Goal: Task Accomplishment & Management: Manage account settings

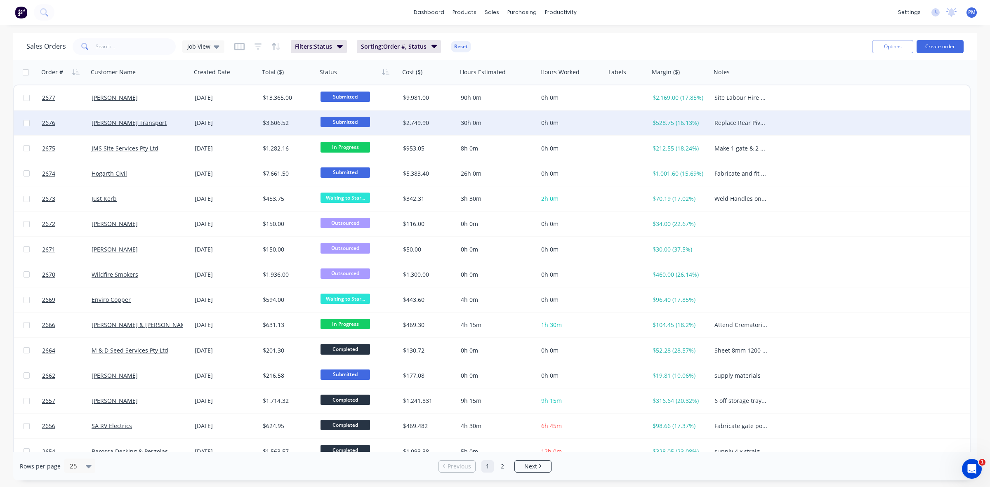
click at [335, 135] on div "Submitted" at bounding box center [358, 123] width 83 height 25
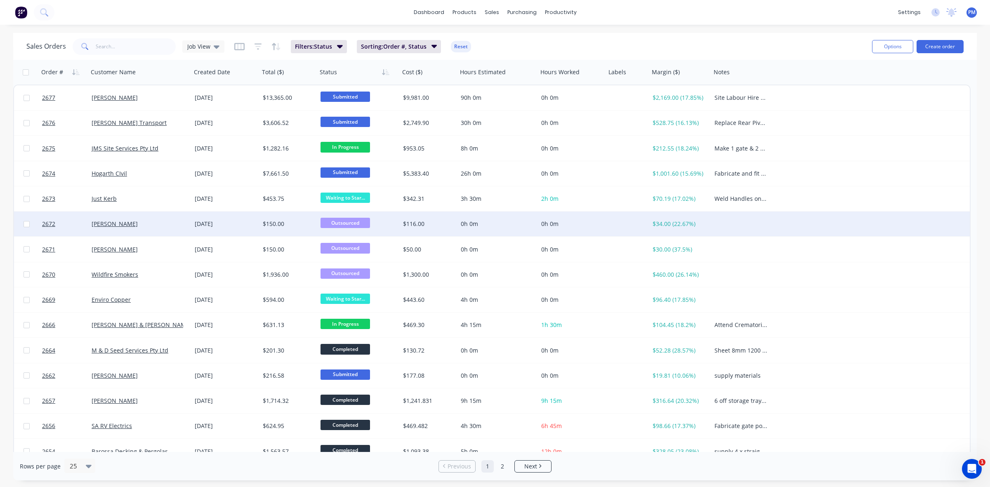
click at [924, 234] on div "2672 [PERSON_NAME] [DATE] $150.00 Outsourced $116.00 0h 0m 0h 0m $34.00 (22.67%)" at bounding box center [492, 224] width 956 height 25
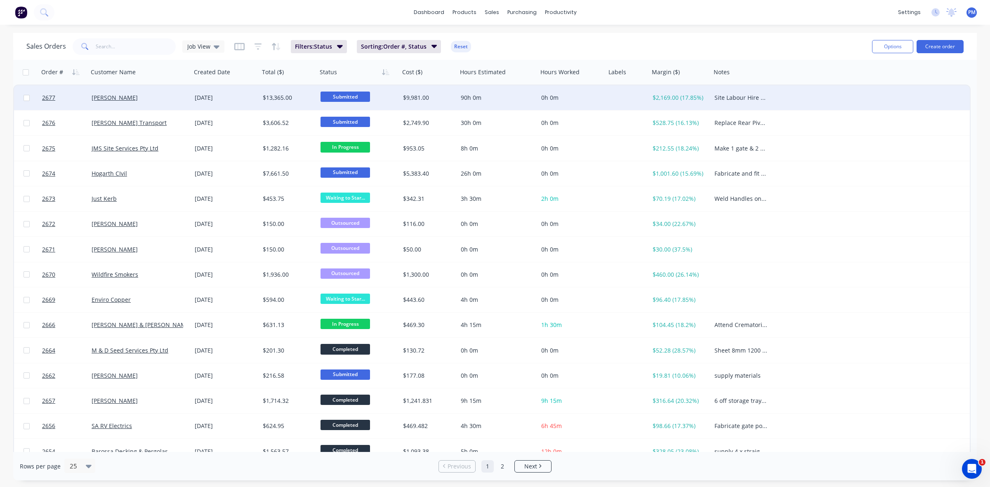
click at [175, 100] on div "[PERSON_NAME]" at bounding box center [138, 98] width 92 height 8
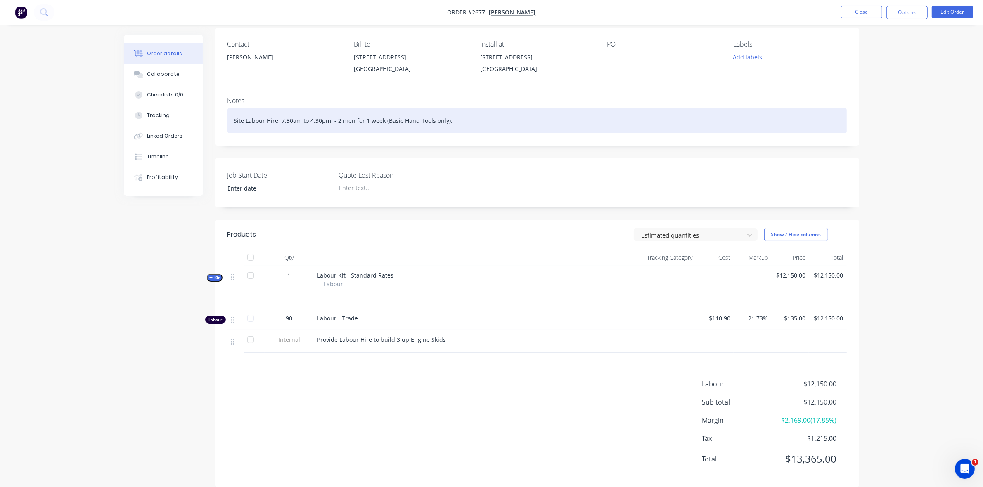
scroll to position [77, 0]
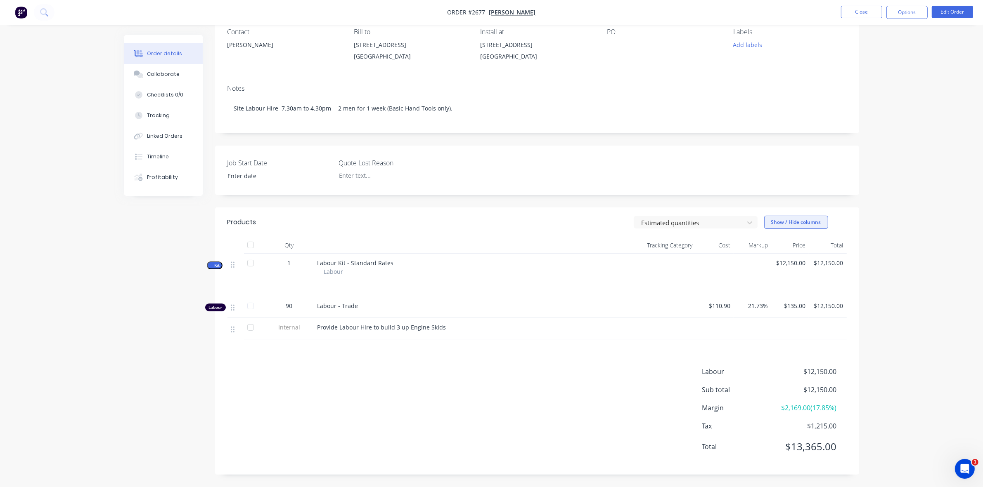
click at [799, 221] on button "Show / Hide columns" at bounding box center [796, 222] width 64 height 13
click at [881, 231] on div "Order details Collaborate Checklists 0/0 Tracking Linked Orders Timeline Profit…" at bounding box center [491, 205] width 983 height 563
click at [952, 12] on button "Edit Order" at bounding box center [951, 12] width 41 height 12
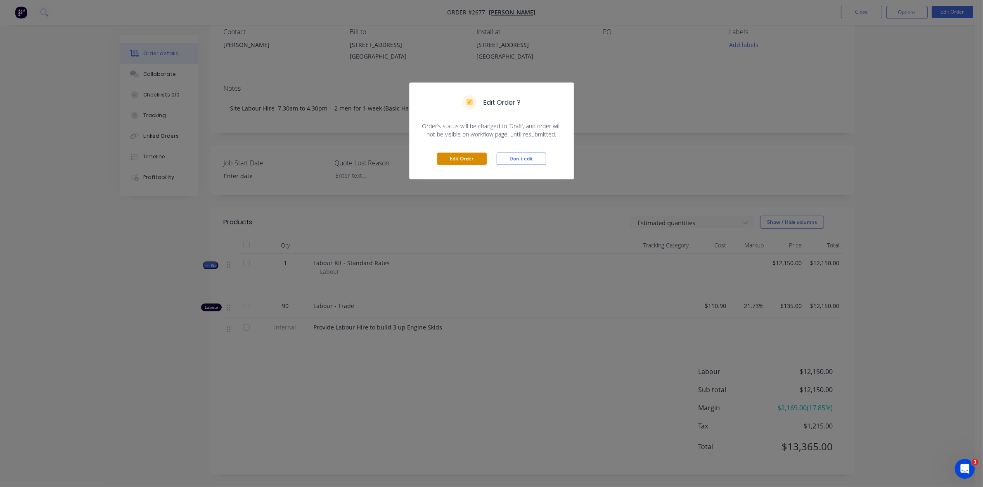
click at [463, 157] on button "Edit Order" at bounding box center [462, 159] width 50 height 12
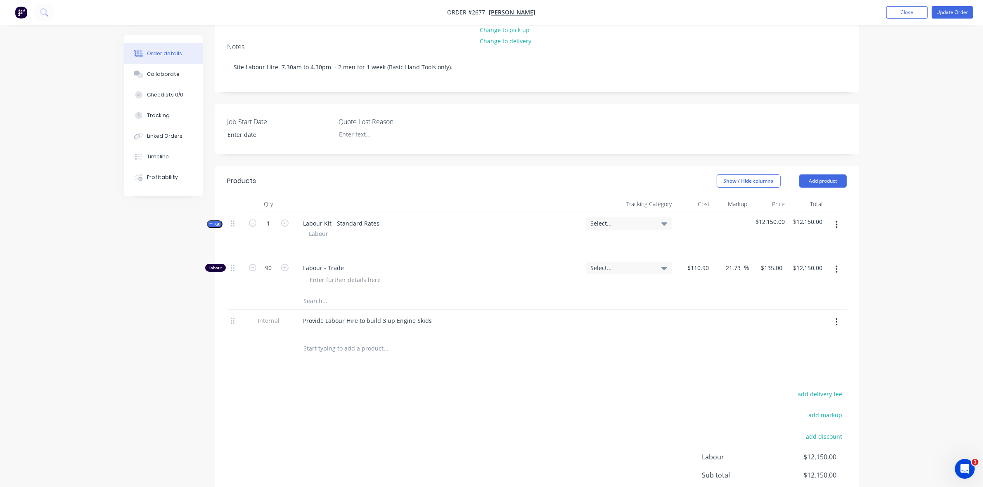
scroll to position [155, 0]
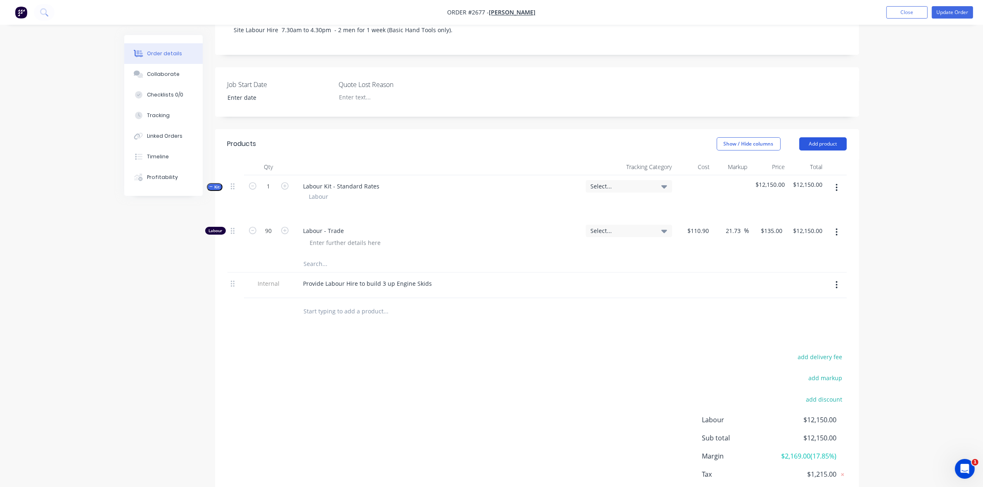
click at [835, 151] on button "Add product" at bounding box center [822, 143] width 47 height 13
click at [801, 171] on div "Product catalogue" at bounding box center [807, 165] width 64 height 12
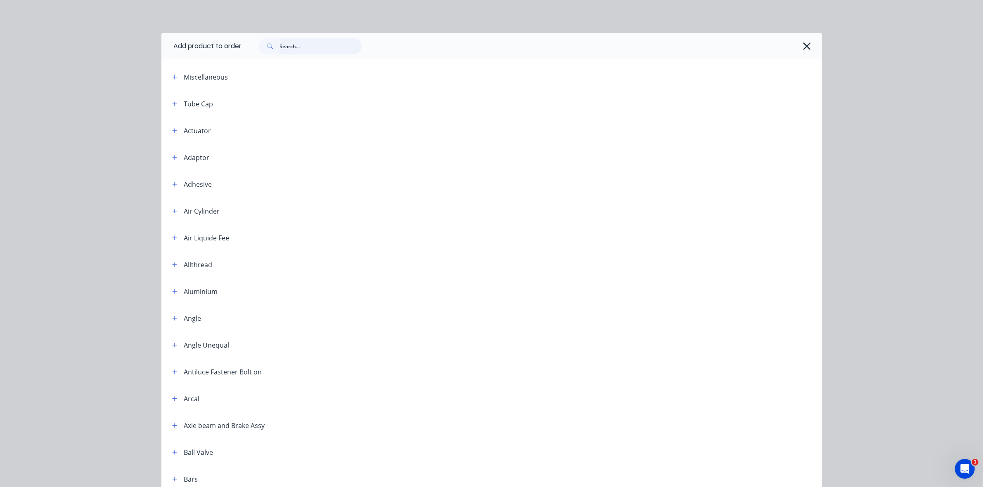
click at [285, 47] on input "text" at bounding box center [321, 46] width 82 height 17
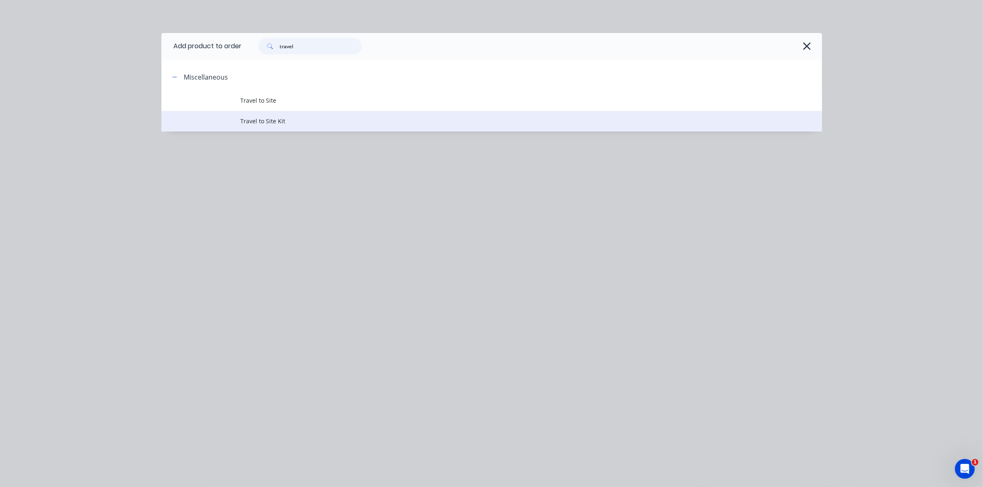
type input "travel"
click at [261, 119] on span "Travel to Site Kit" at bounding box center [473, 121] width 465 height 9
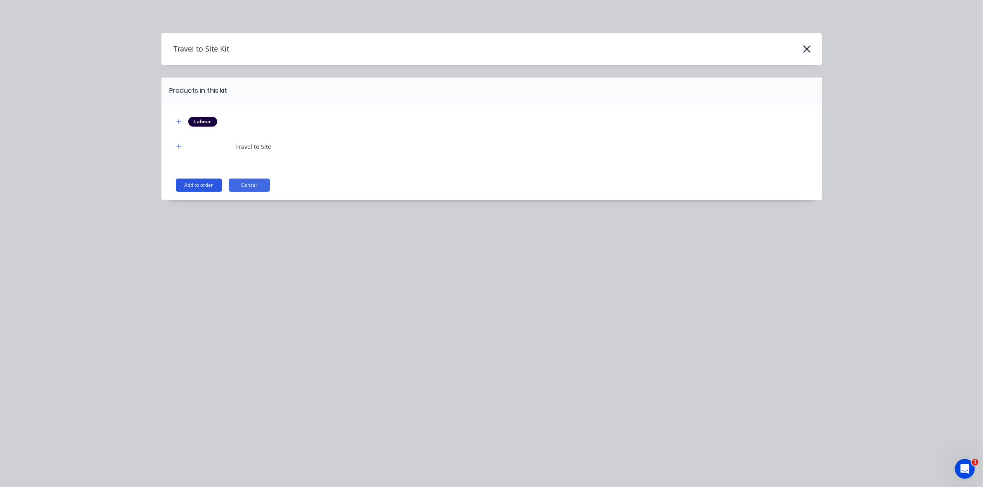
click at [203, 186] on button "Add to order" at bounding box center [199, 185] width 46 height 13
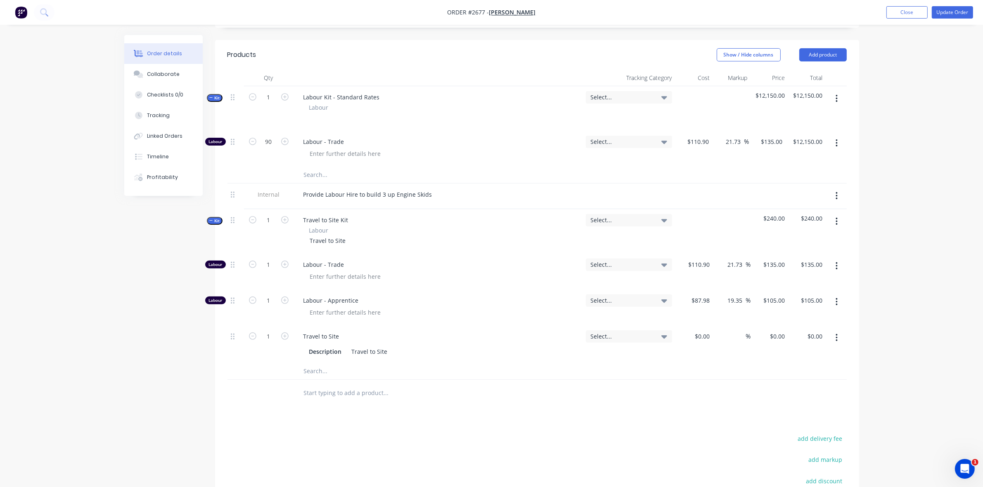
scroll to position [309, 0]
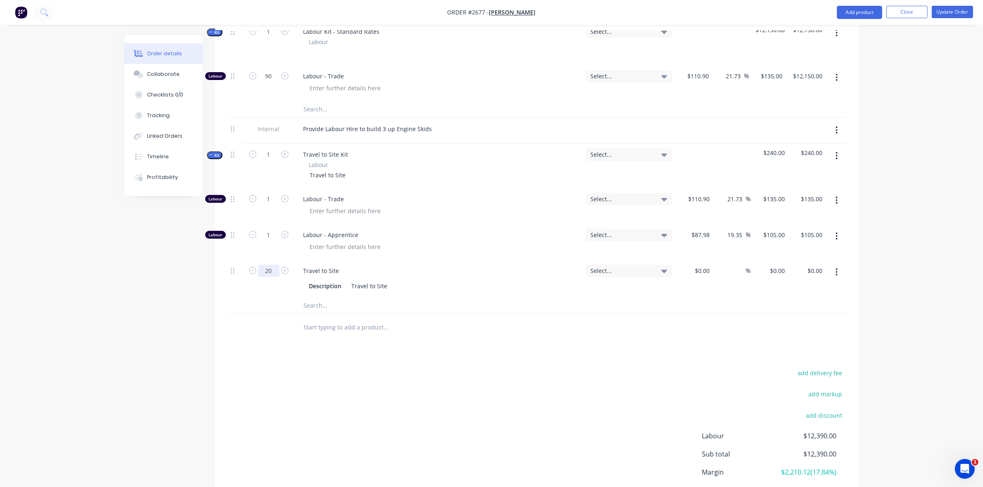
type input "20"
click at [438, 367] on div "Products Show / Hide columns Add product Qty Tracking Category Cost Markup Pric…" at bounding box center [537, 256] width 644 height 565
click at [525, 287] on div "Travel to Site Description Travel to Site" at bounding box center [437, 279] width 289 height 38
click at [700, 277] on div at bounding box center [706, 271] width 13 height 12
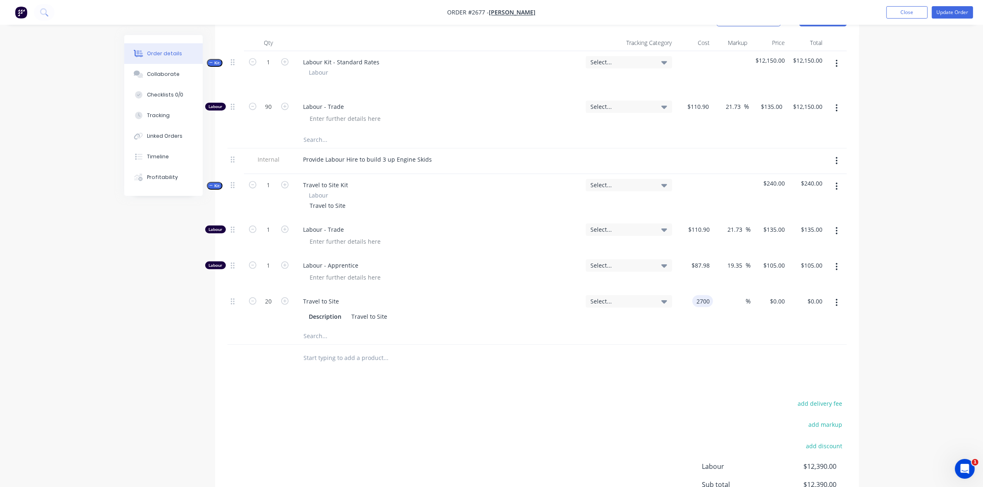
scroll to position [258, 0]
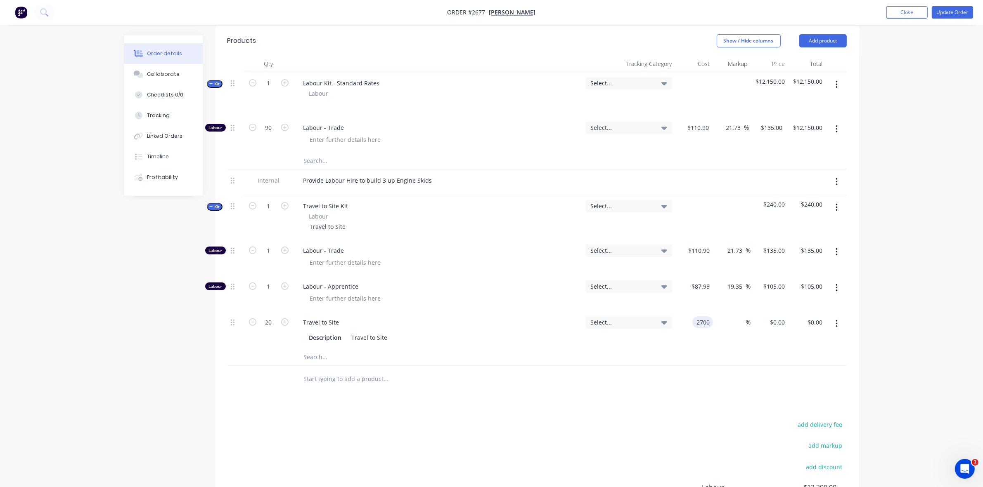
type input "$2,700.00"
type input "$54,000.00"
click at [730, 349] on div "%" at bounding box center [730, 331] width 37 height 38
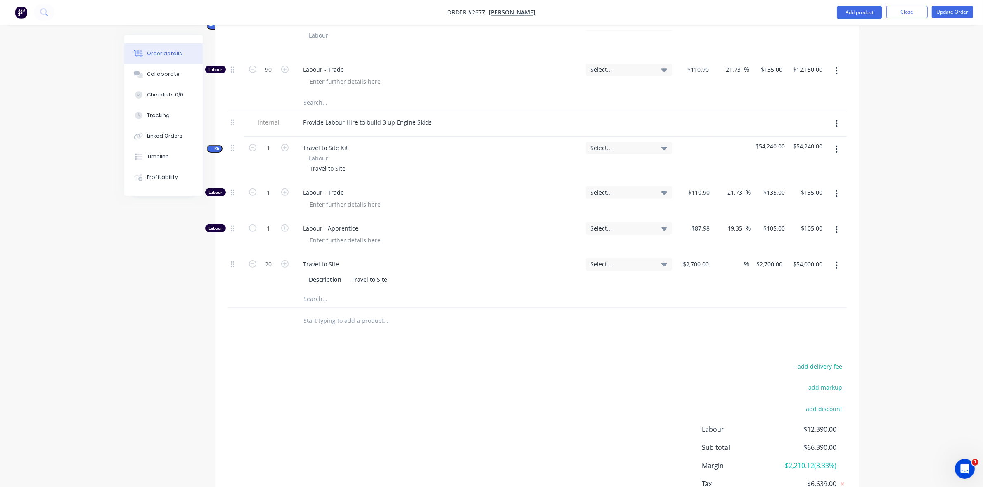
scroll to position [361, 0]
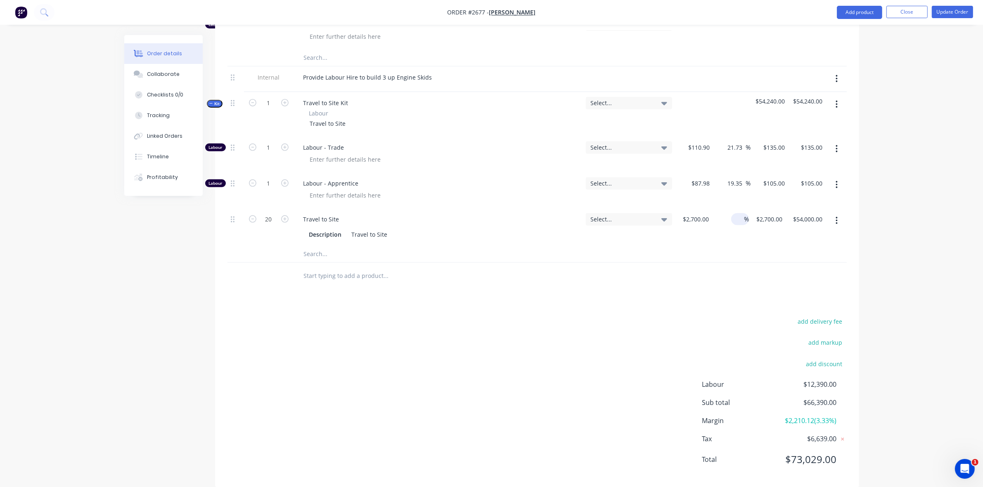
click at [744, 224] on span "%" at bounding box center [746, 219] width 5 height 9
click at [271, 226] on input "20" at bounding box center [268, 219] width 21 height 12
type input "1"
type input "$2,700.00"
click at [468, 262] on input "text" at bounding box center [385, 254] width 165 height 17
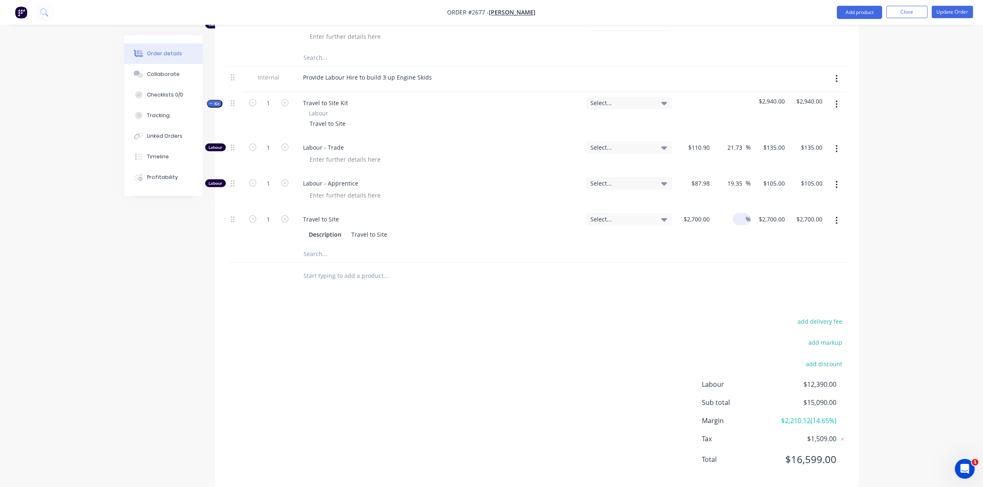
click at [744, 225] on input at bounding box center [740, 219] width 9 height 12
click at [746, 224] on span "%" at bounding box center [747, 219] width 5 height 9
type input "5"
type input "$2,835.00"
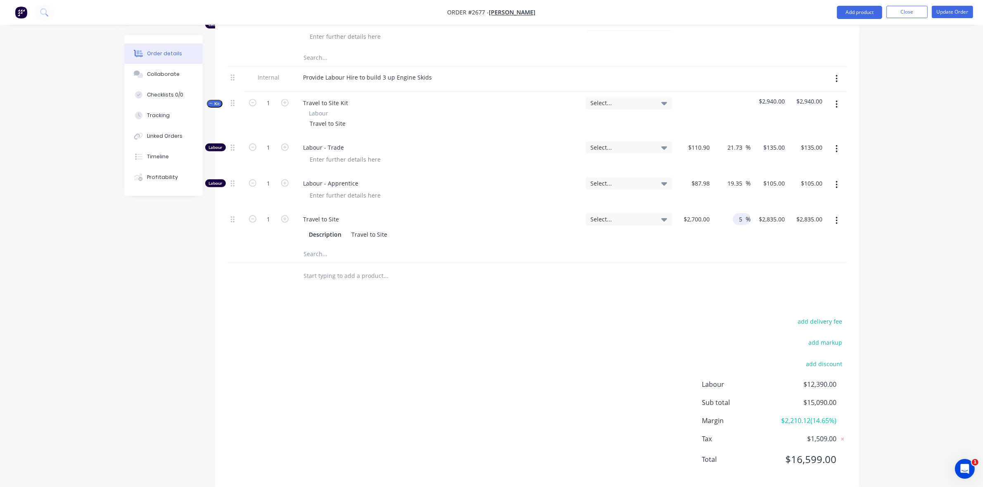
click at [672, 258] on div at bounding box center [536, 254] width 619 height 17
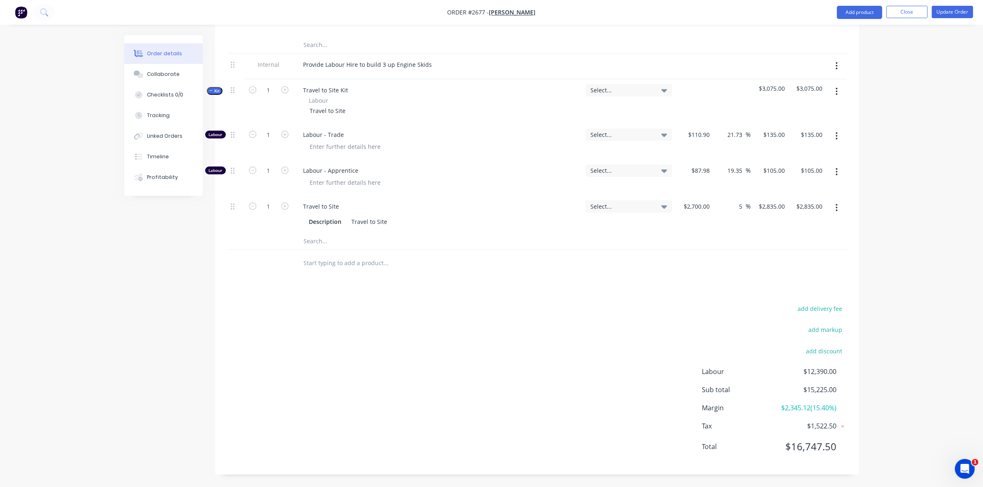
click at [836, 172] on icon "button" at bounding box center [836, 172] width 2 height 9
click at [787, 224] on div "Delete" at bounding box center [807, 227] width 64 height 12
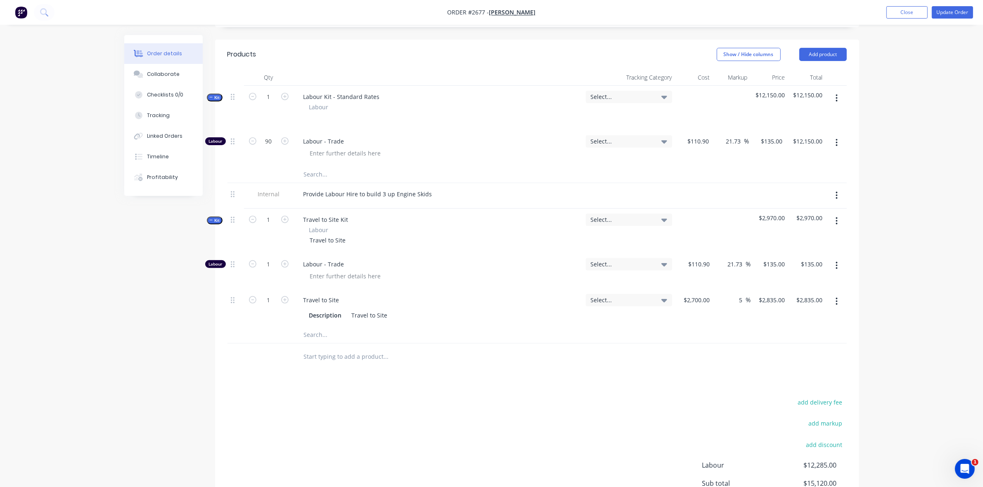
scroll to position [245, 0]
click at [837, 306] on icon "button" at bounding box center [836, 301] width 2 height 9
click at [787, 362] on div "Delete" at bounding box center [807, 356] width 64 height 12
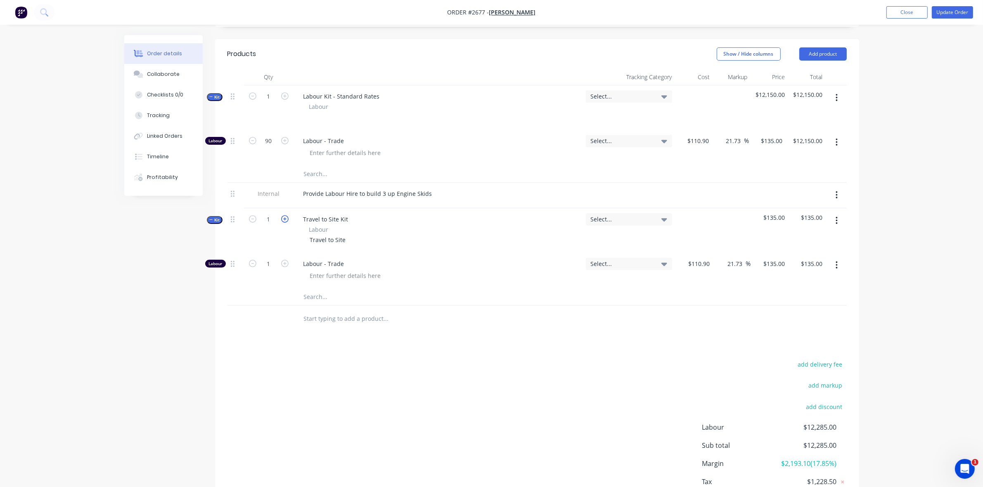
click at [286, 223] on icon "button" at bounding box center [284, 218] width 7 height 7
type input "2"
type input "$270.00"
type input "20"
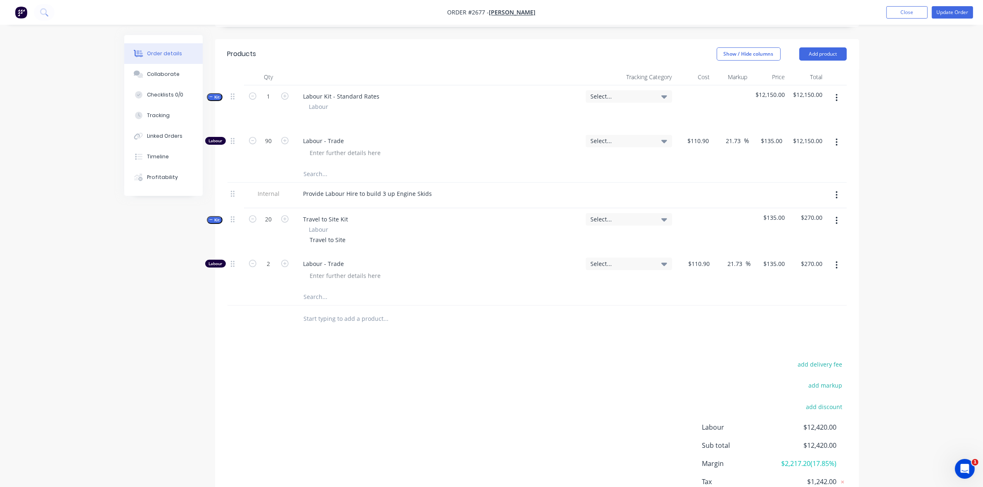
type input "20"
type input "$2,700.00"
click at [415, 282] on div at bounding box center [441, 276] width 276 height 12
click at [253, 267] on icon "button" at bounding box center [252, 263] width 7 height 7
type input "19"
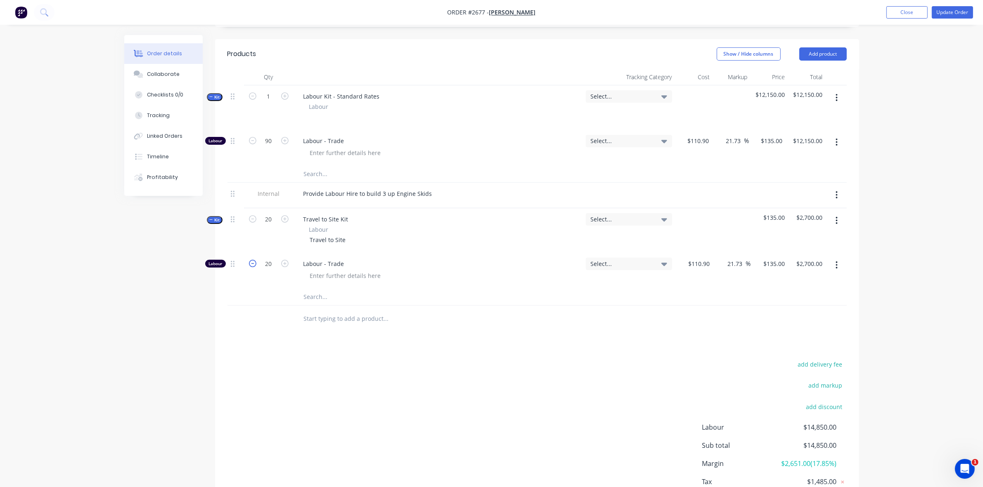
type input "$2,565.00"
click at [253, 267] on icon "button" at bounding box center [252, 263] width 7 height 7
type input "18"
type input "$2,430.00"
click at [253, 267] on icon "button" at bounding box center [252, 263] width 7 height 7
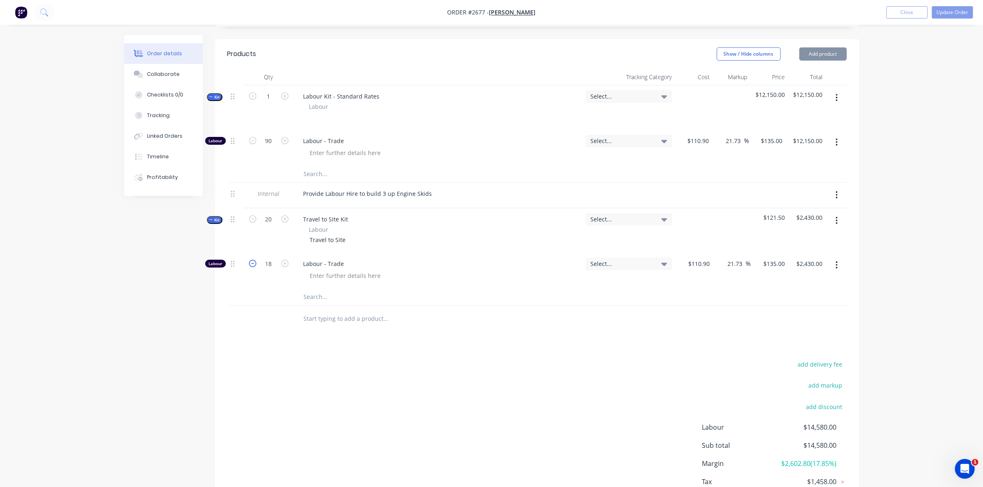
type input "17"
type input "$2,295.00"
click at [253, 267] on icon "button" at bounding box center [252, 263] width 7 height 7
type input "16"
type input "$2,160.00"
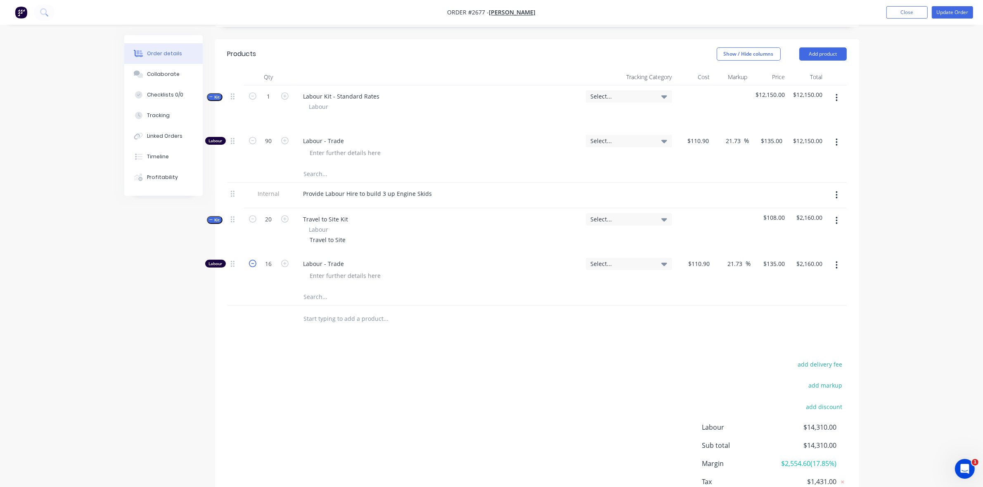
click at [253, 267] on icon "button" at bounding box center [252, 263] width 7 height 7
type input "15"
type input "$2,025.00"
click at [253, 267] on icon "button" at bounding box center [252, 263] width 7 height 7
type input "14"
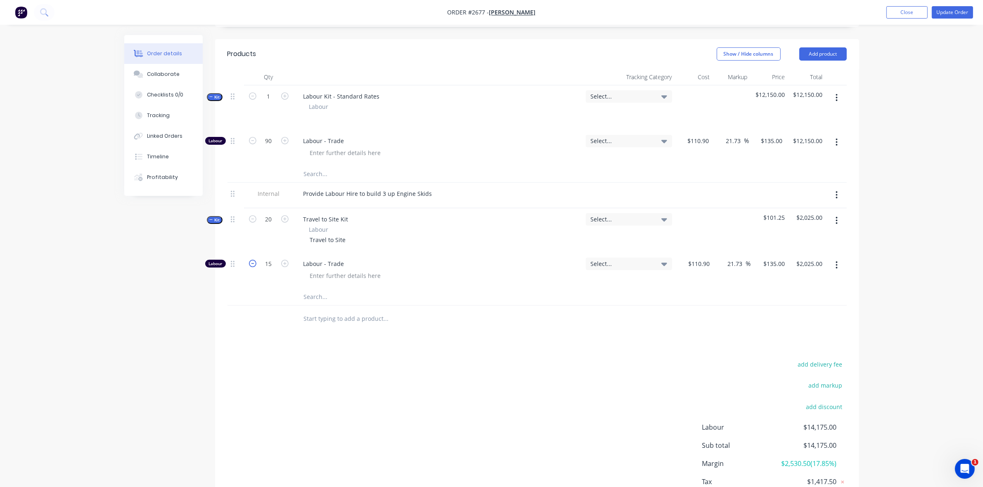
type input "$1,890.00"
click at [253, 267] on icon "button" at bounding box center [252, 263] width 7 height 7
type input "13"
type input "$1,755.00"
click at [253, 267] on icon "button" at bounding box center [252, 263] width 7 height 7
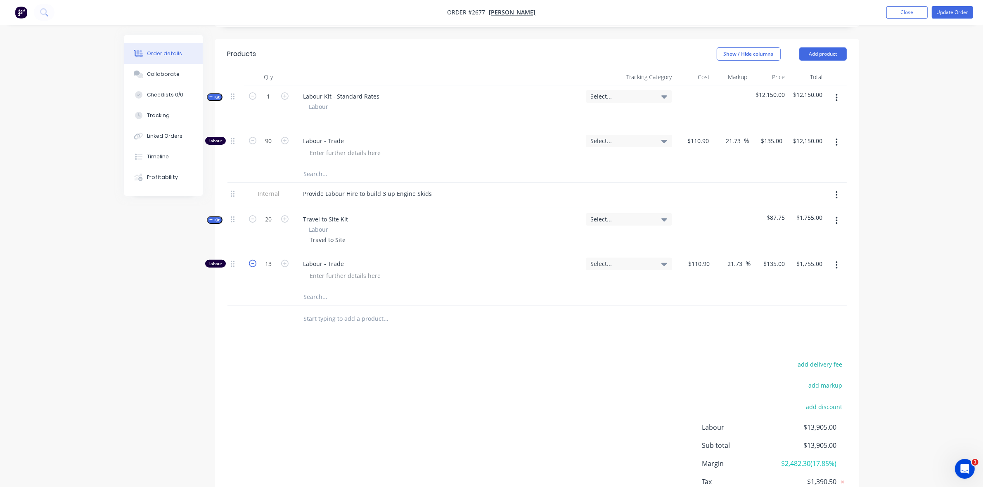
type input "12"
type input "$1,620.00"
click at [253, 267] on icon "button" at bounding box center [252, 263] width 7 height 7
type input "11"
type input "$1,485.00"
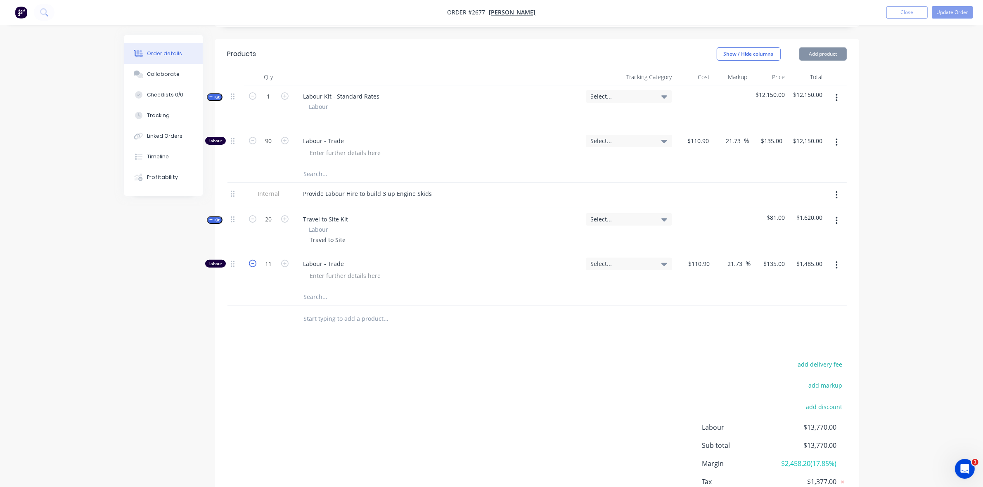
click at [253, 267] on icon "button" at bounding box center [252, 263] width 7 height 7
type input "10"
type input "$1,350.00"
click at [406, 382] on div "add delivery fee add markup add discount Labour $13,500.00 Sub total $13,500.00…" at bounding box center [536, 438] width 619 height 159
click at [957, 13] on button "Update Order" at bounding box center [951, 12] width 41 height 12
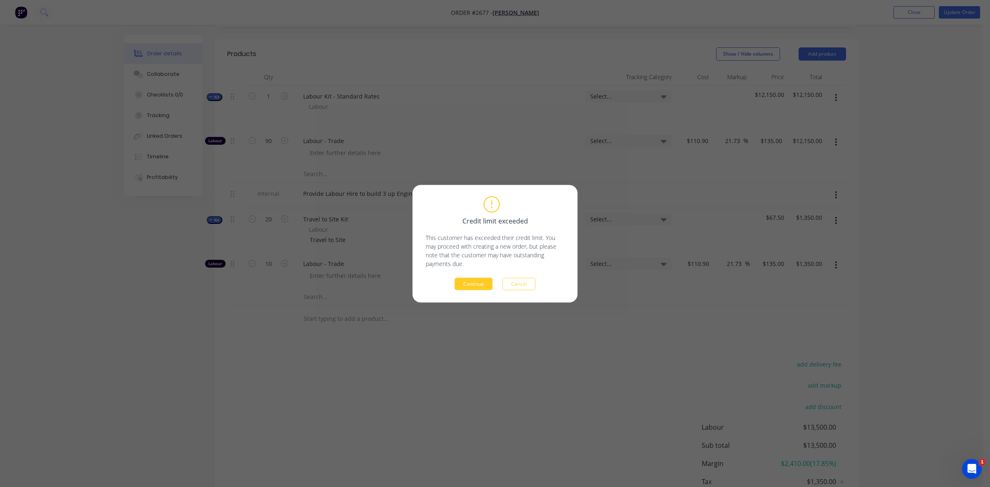
click at [476, 279] on button "Continue" at bounding box center [474, 284] width 38 height 12
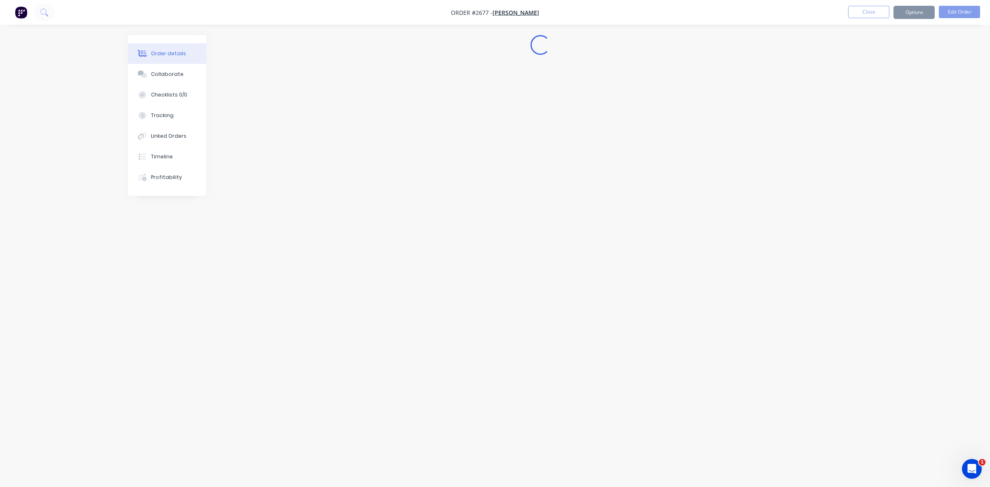
scroll to position [0, 0]
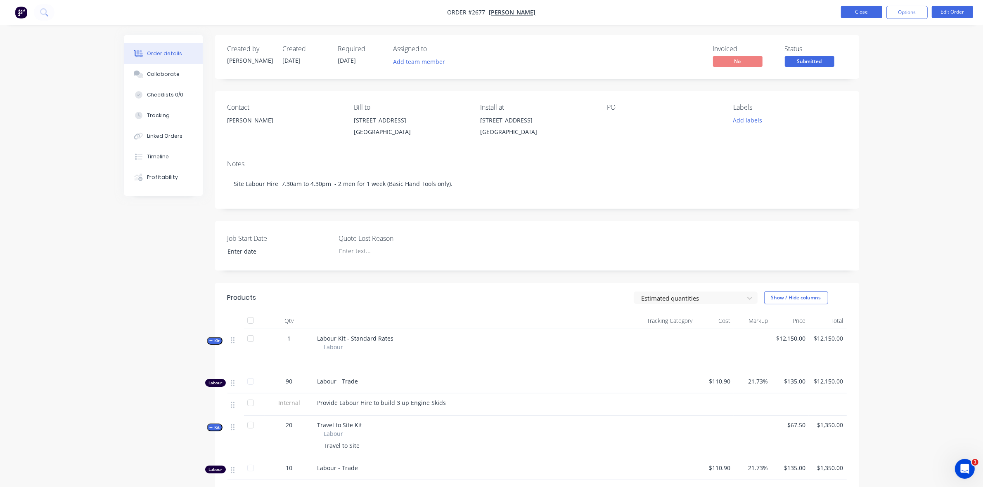
click at [866, 13] on button "Close" at bounding box center [861, 12] width 41 height 12
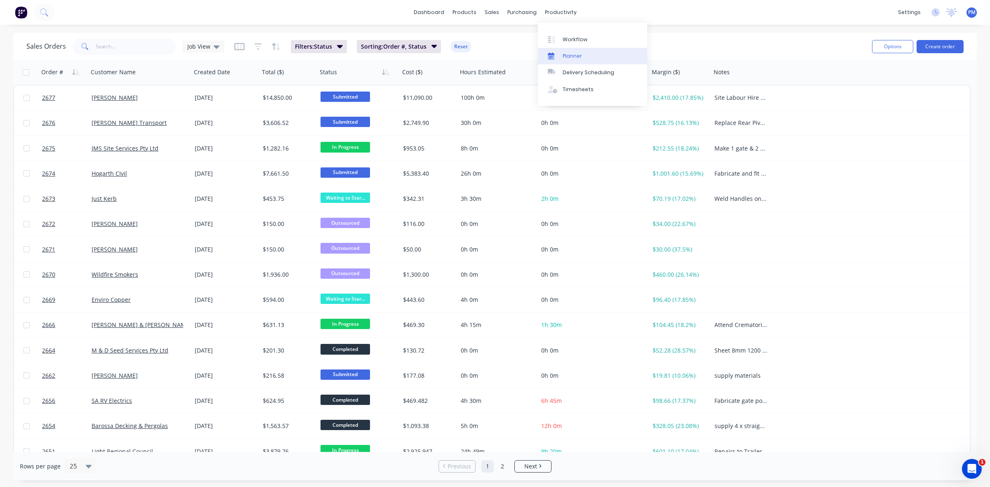
click at [567, 55] on div "Planner" at bounding box center [572, 55] width 19 height 7
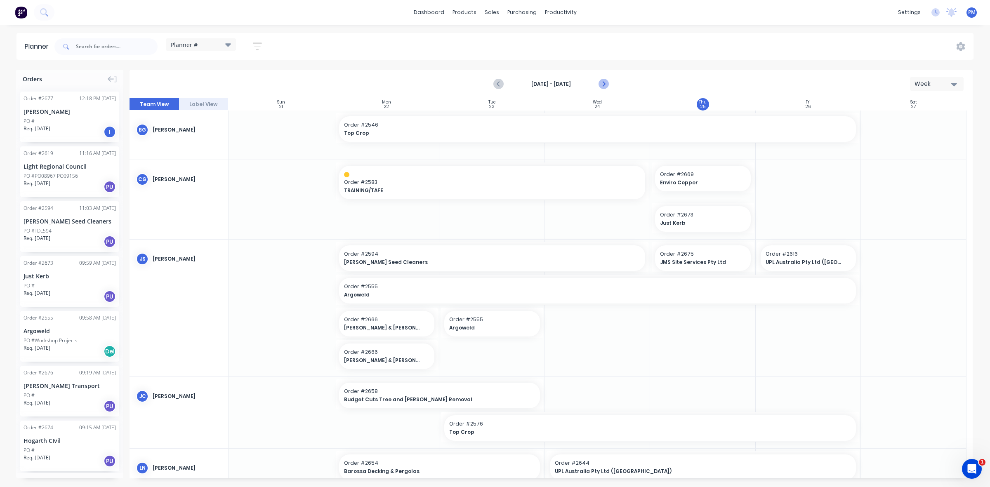
click at [603, 81] on icon "Next page" at bounding box center [603, 84] width 10 height 10
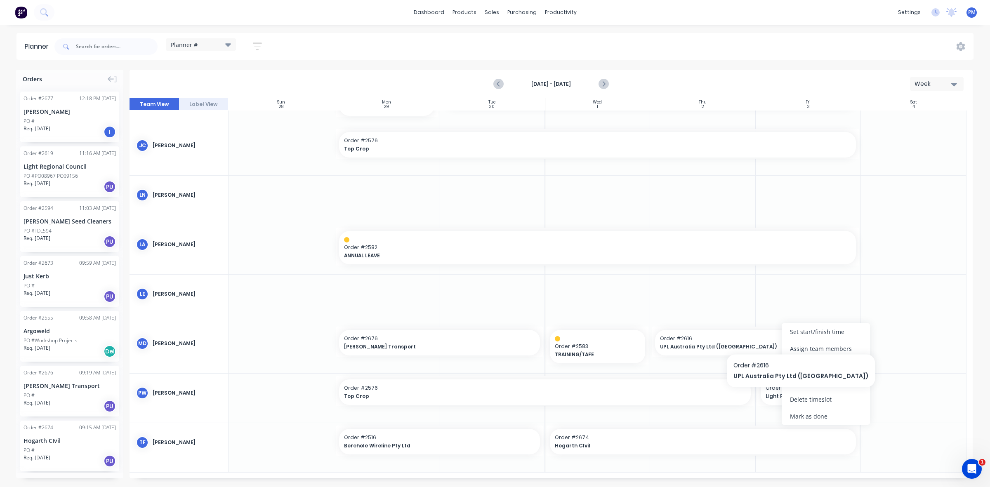
scroll to position [127, 0]
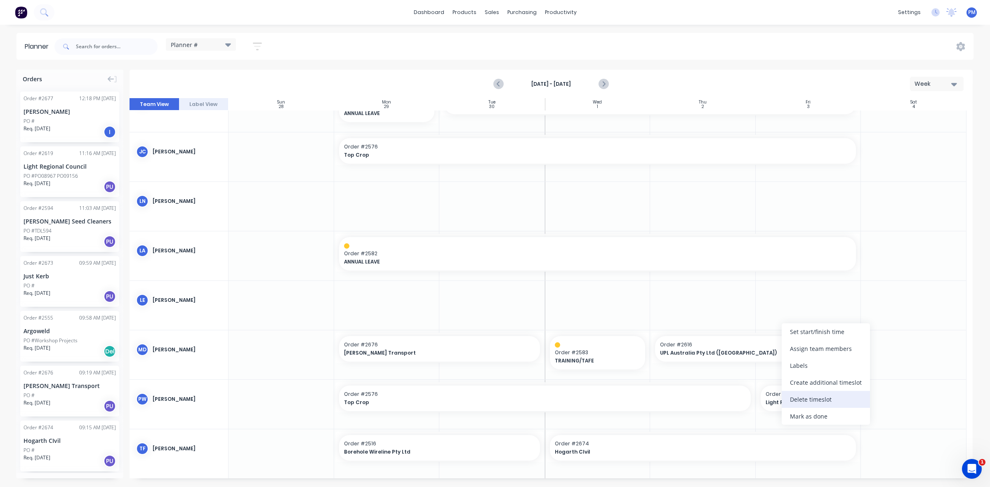
click at [806, 397] on div "Delete timeslot" at bounding box center [826, 399] width 88 height 17
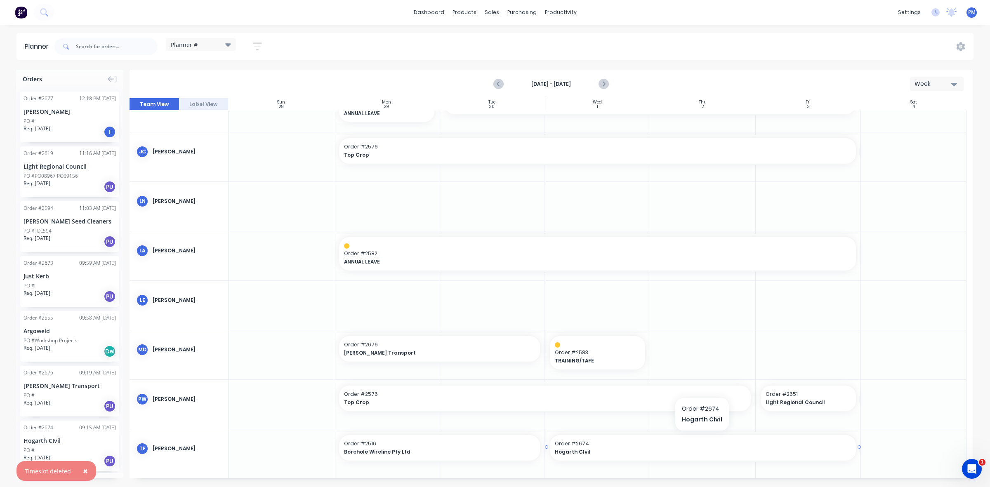
click at [607, 449] on span "Hogarth CIvil" at bounding box center [688, 452] width 267 height 7
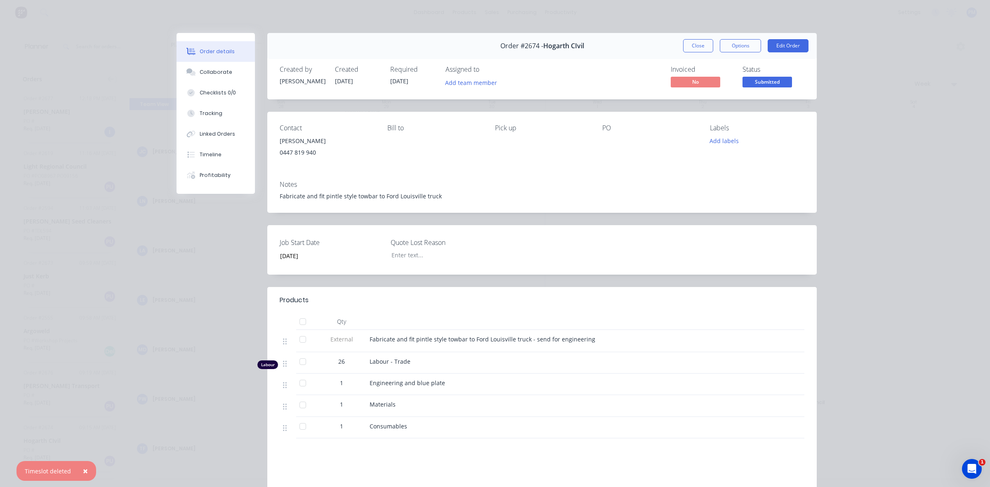
click at [690, 46] on button "Close" at bounding box center [698, 45] width 30 height 13
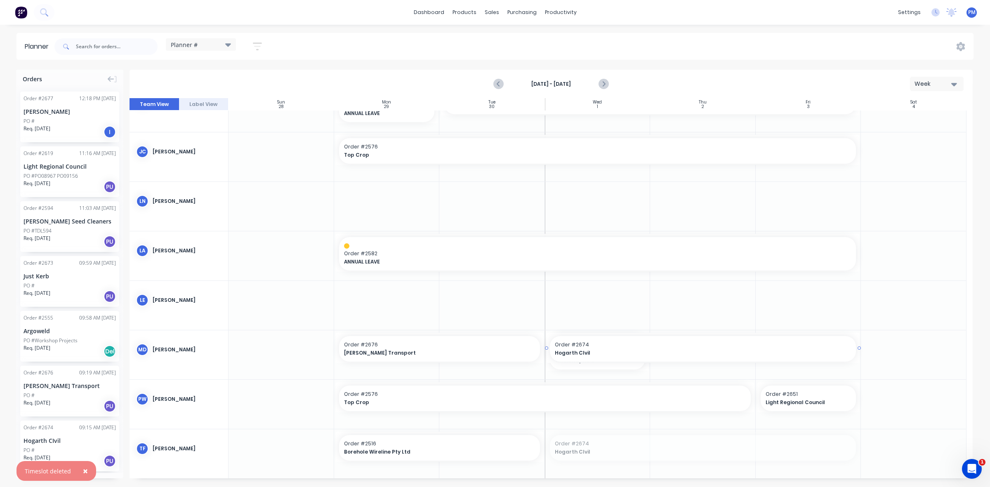
drag, startPoint x: 661, startPoint y: 448, endPoint x: 712, endPoint y: 359, distance: 103.0
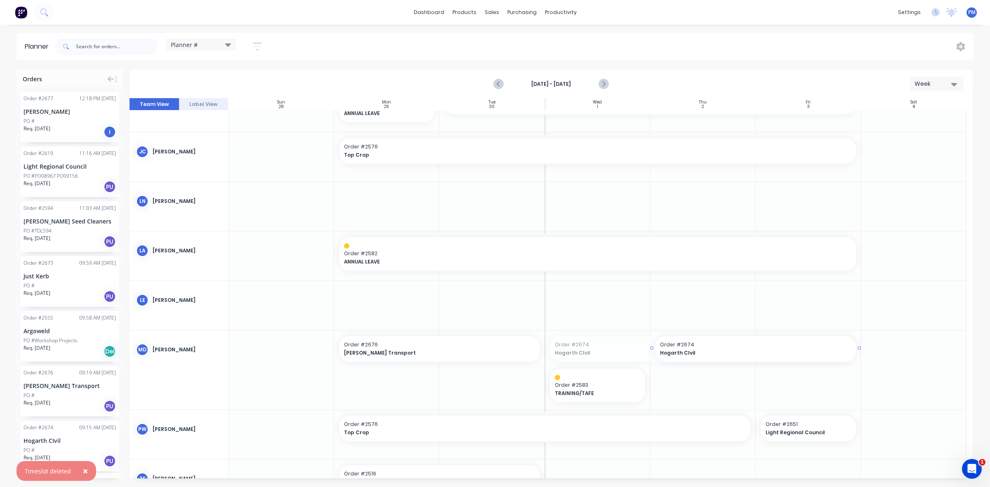
drag, startPoint x: 546, startPoint y: 347, endPoint x: 635, endPoint y: 345, distance: 89.2
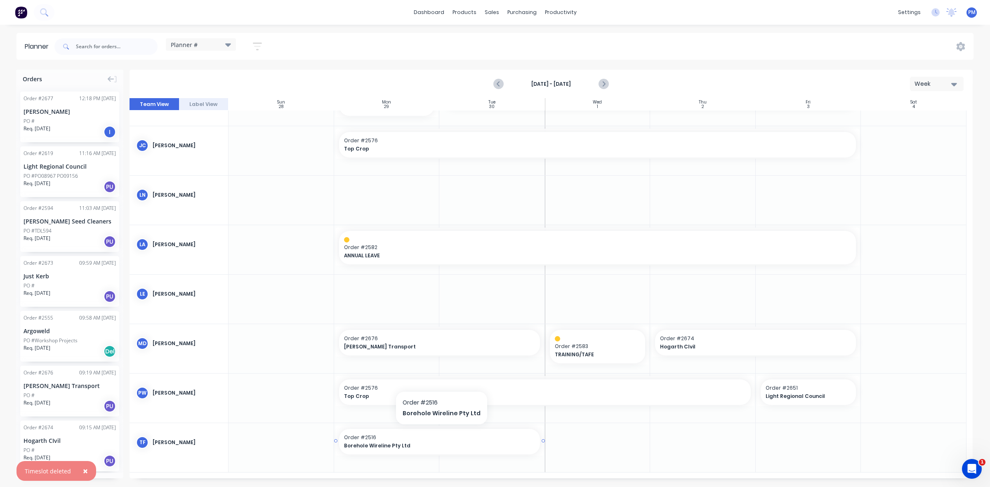
click at [463, 437] on span "Order # 2516" at bounding box center [439, 437] width 191 height 7
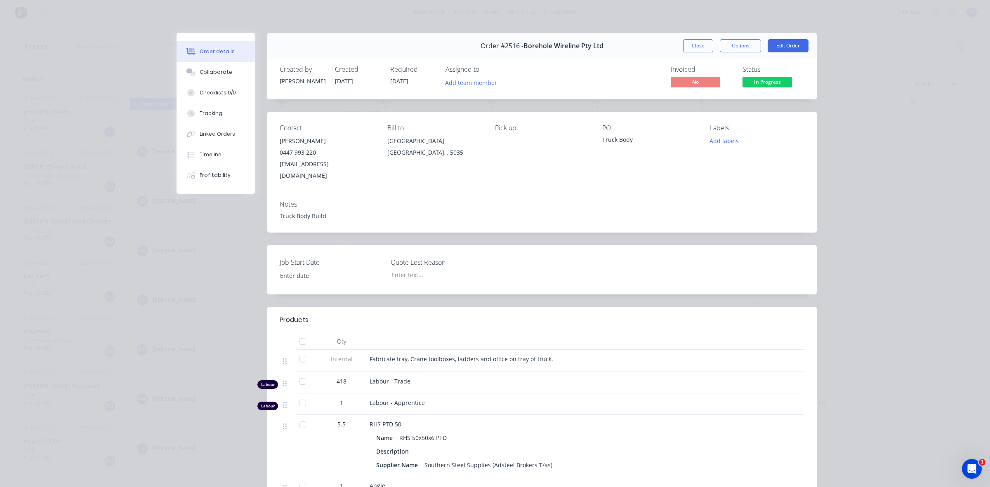
drag, startPoint x: 463, startPoint y: 437, endPoint x: 706, endPoint y: 44, distance: 462.2
click at [706, 43] on button "Close" at bounding box center [698, 45] width 30 height 13
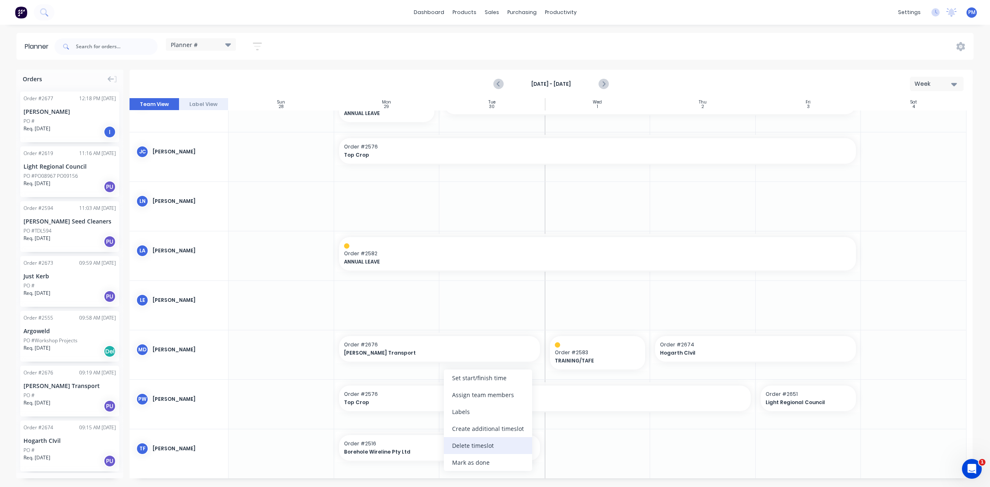
click at [467, 449] on div "Delete timeslot" at bounding box center [488, 445] width 88 height 17
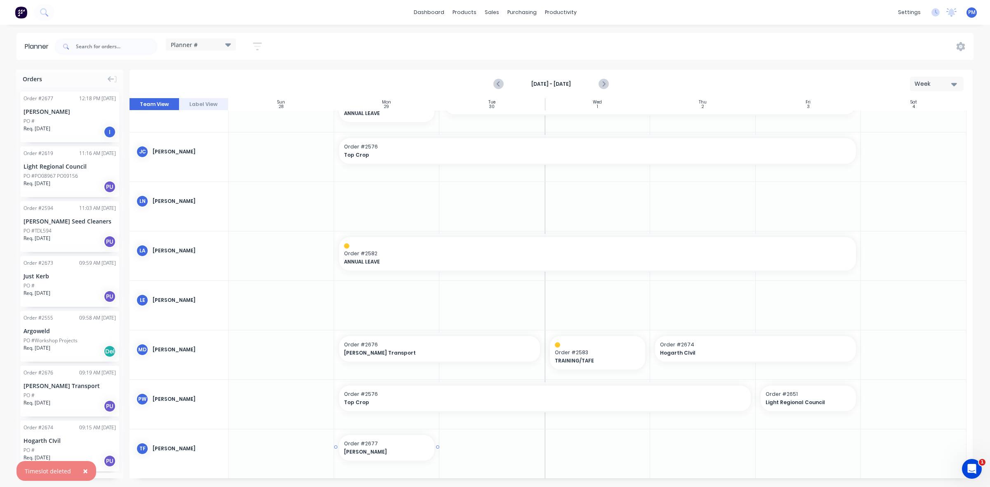
drag, startPoint x: 59, startPoint y: 112, endPoint x: 395, endPoint y: 454, distance: 479.7
drag, startPoint x: 446, startPoint y: 446, endPoint x: 796, endPoint y: 456, distance: 350.1
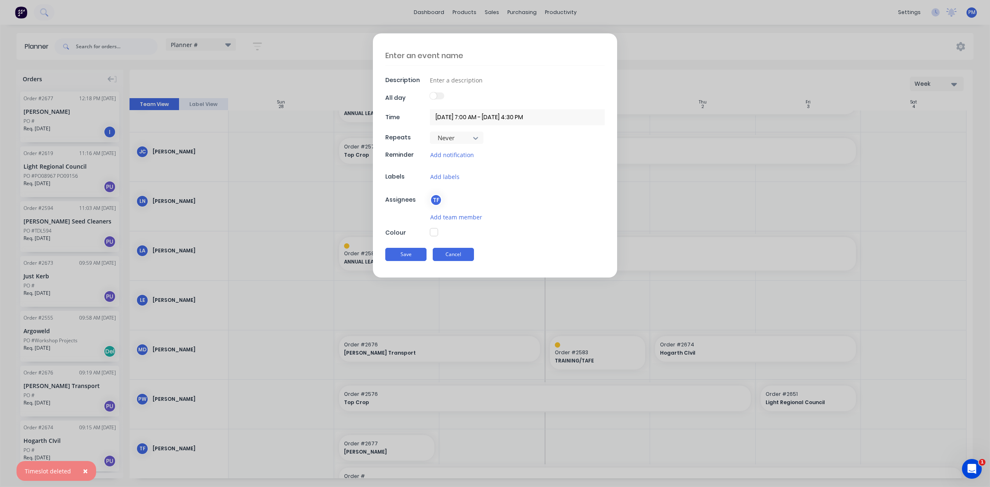
type textarea "x"
click at [447, 255] on button "Cancel" at bounding box center [453, 254] width 41 height 13
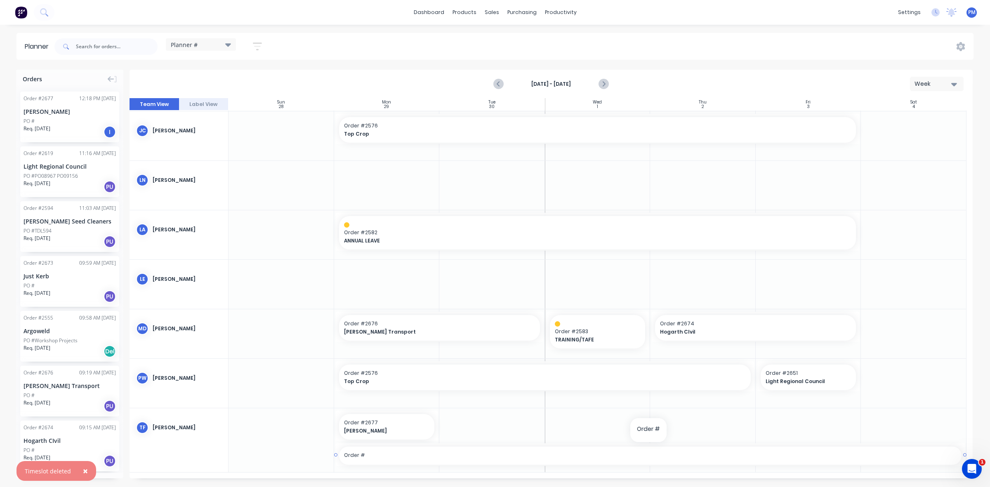
scroll to position [142, 0]
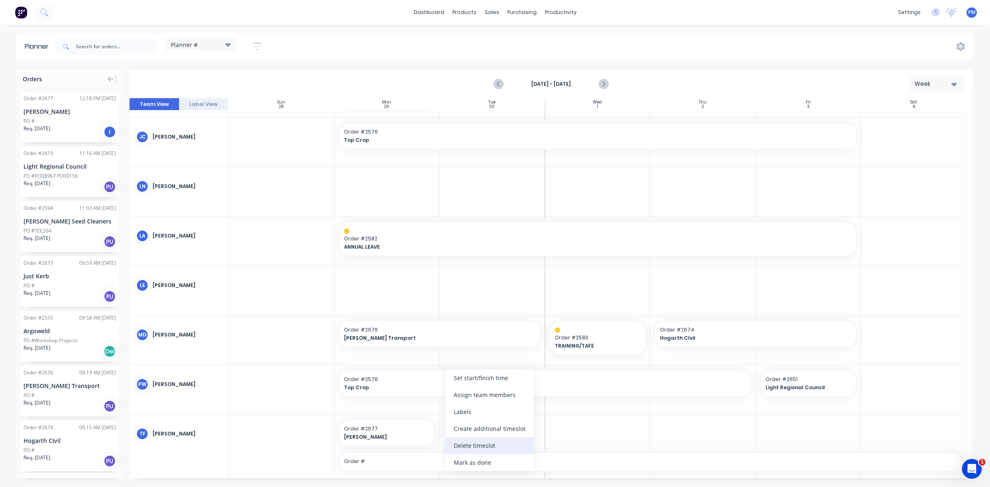
click at [468, 444] on div "Delete timeslot" at bounding box center [490, 445] width 88 height 17
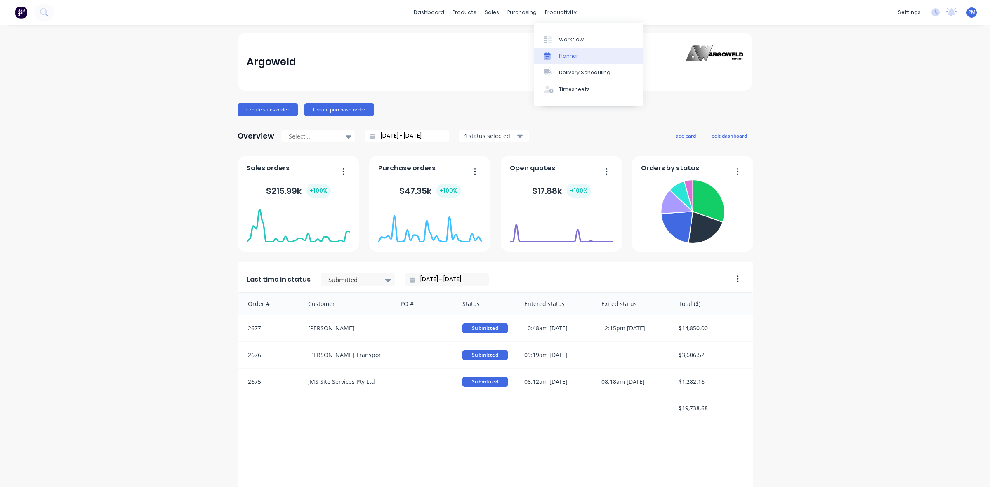
click at [561, 56] on div "Planner" at bounding box center [568, 55] width 19 height 7
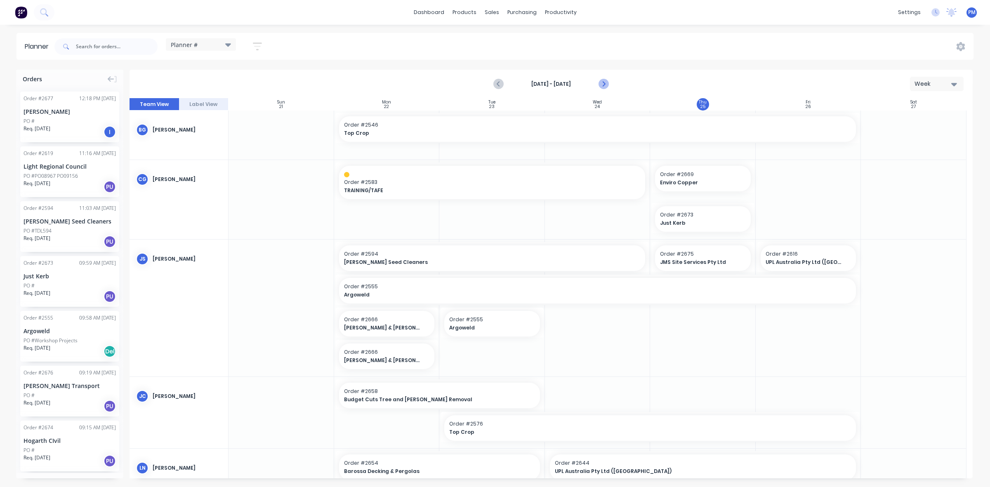
click at [601, 83] on icon "Next page" at bounding box center [603, 84] width 10 height 10
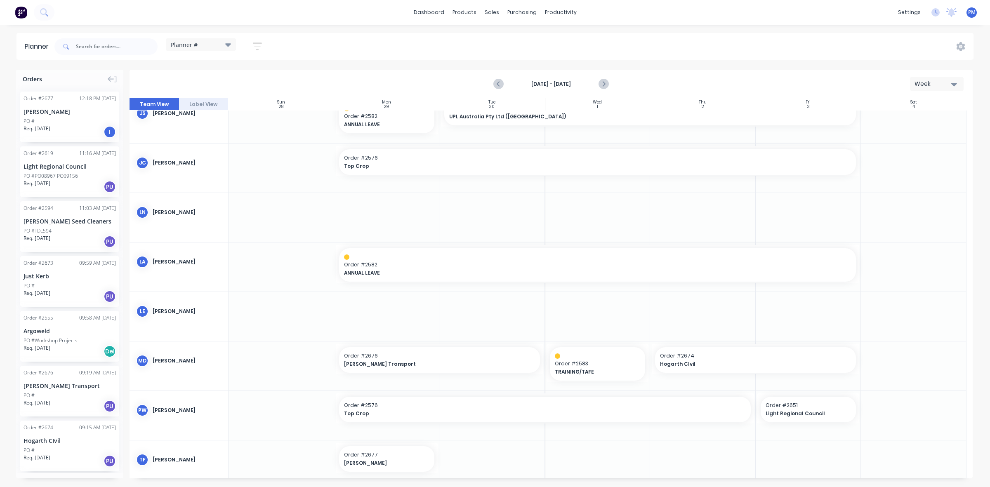
scroll to position [133, 0]
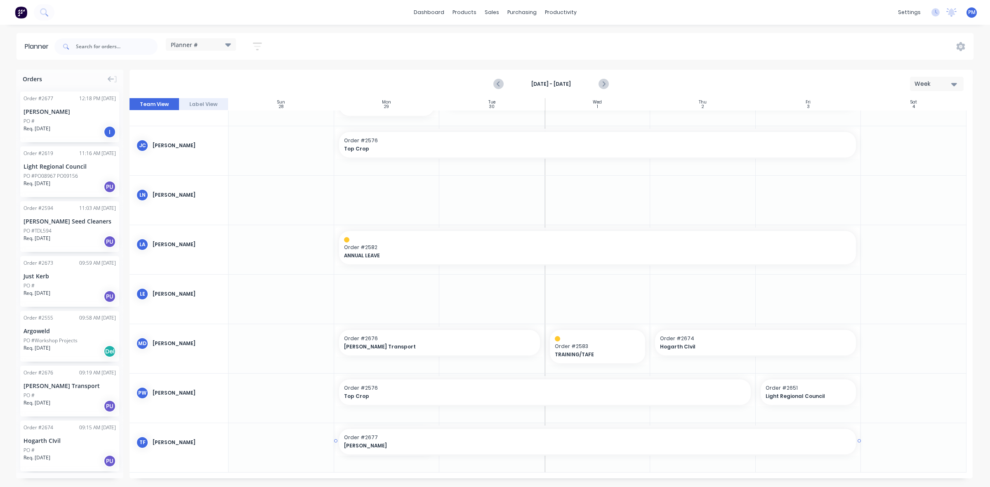
drag, startPoint x: 437, startPoint y: 439, endPoint x: 776, endPoint y: 453, distance: 338.6
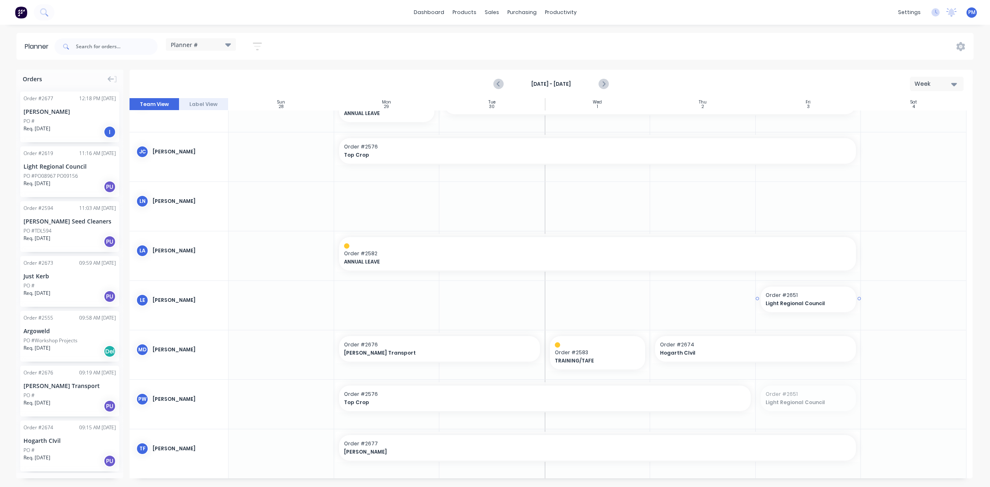
drag, startPoint x: 813, startPoint y: 397, endPoint x: 809, endPoint y: 310, distance: 87.2
click at [551, 443] on div "Delete timeslot" at bounding box center [568, 445] width 88 height 17
drag, startPoint x: 81, startPoint y: 110, endPoint x: 384, endPoint y: 409, distance: 425.7
drag, startPoint x: 438, startPoint y: 397, endPoint x: 785, endPoint y: 397, distance: 347.4
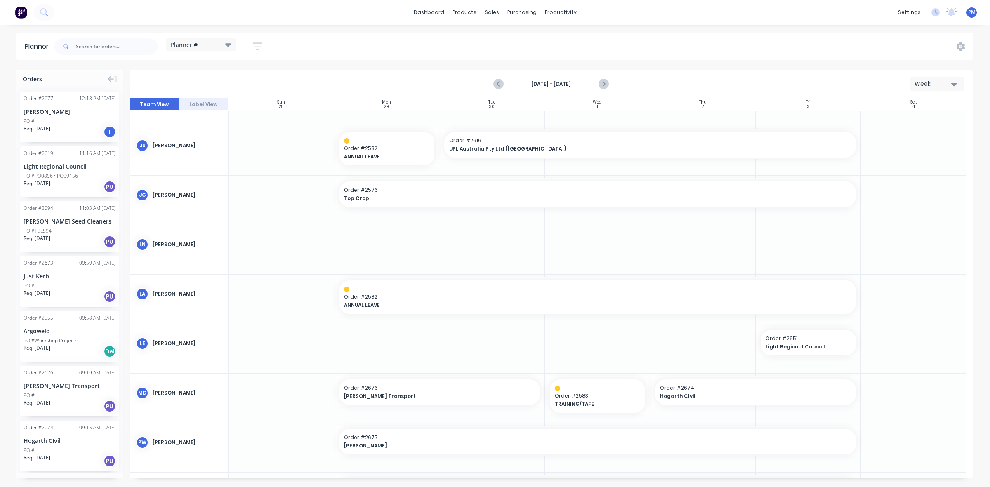
scroll to position [103, 0]
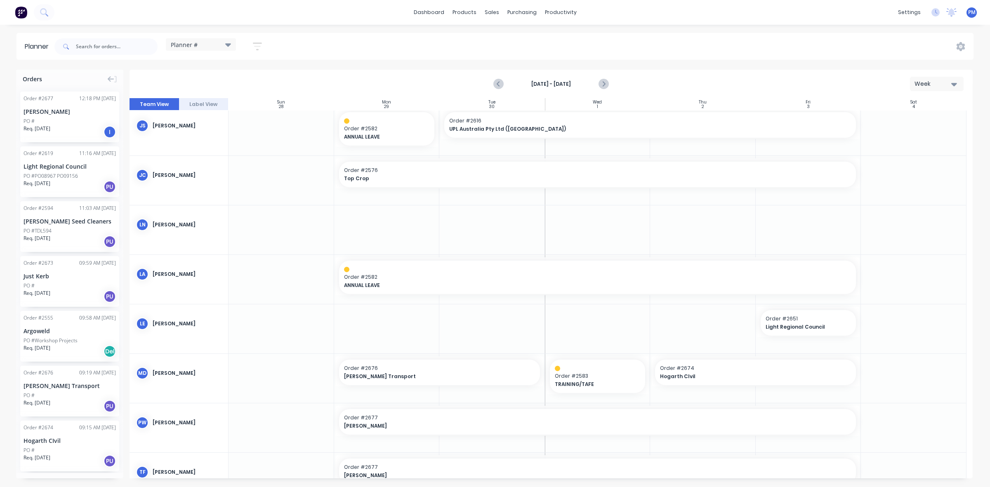
click at [59, 177] on div "PO #PO08967 PO09156" at bounding box center [51, 175] width 54 height 7
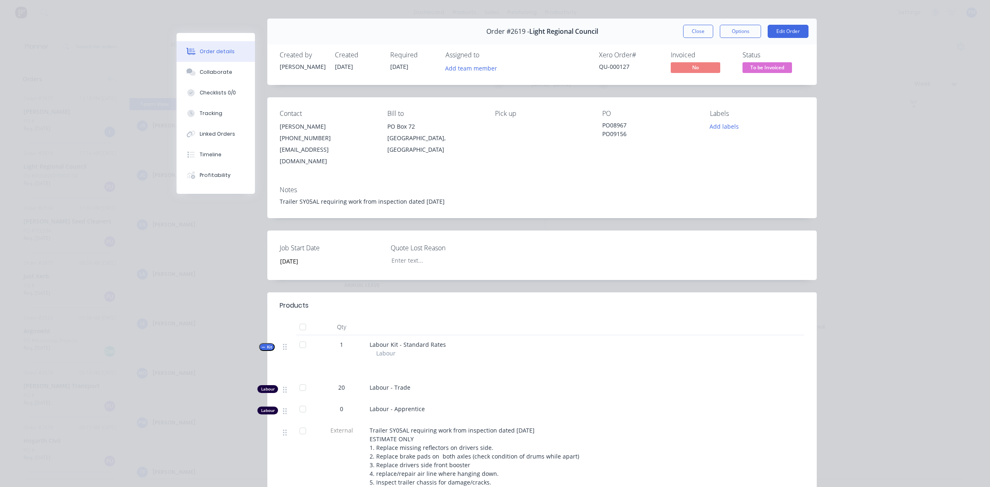
scroll to position [0, 0]
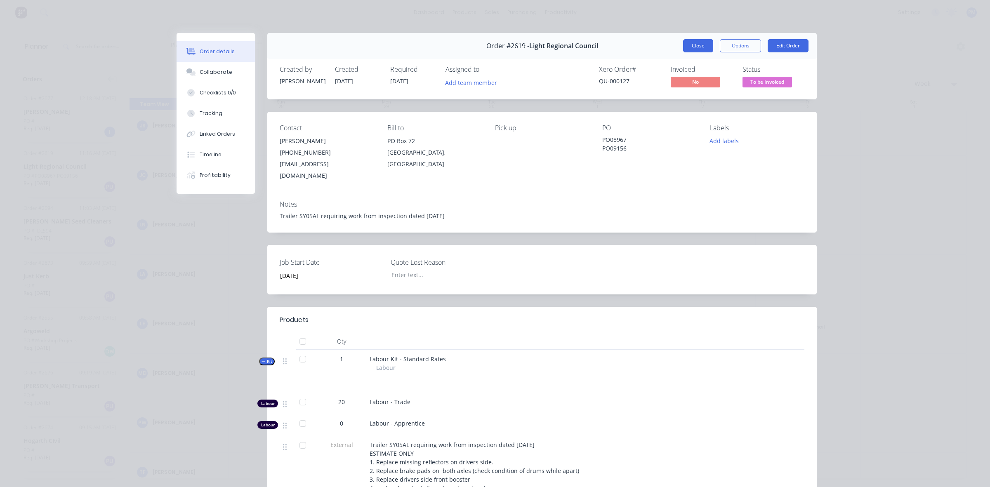
click at [686, 49] on button "Close" at bounding box center [698, 45] width 30 height 13
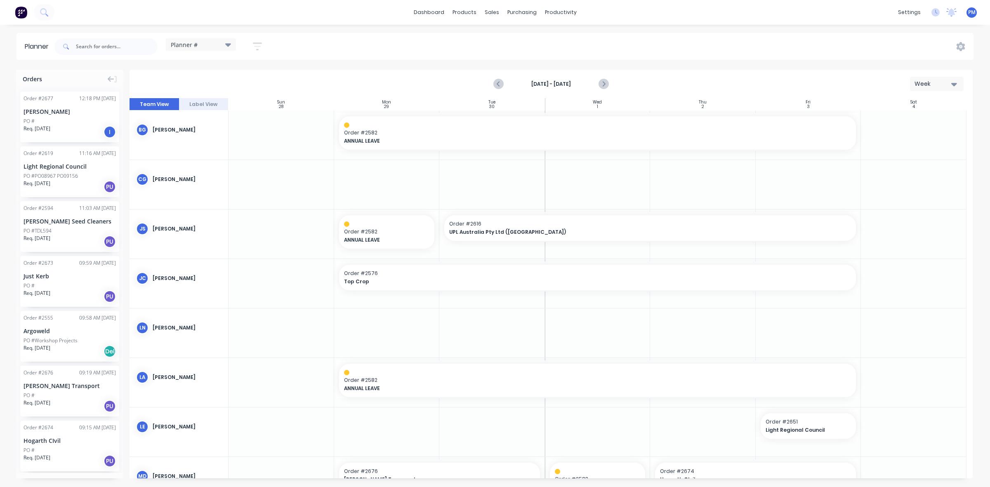
click at [58, 122] on div "PO #" at bounding box center [70, 121] width 92 height 7
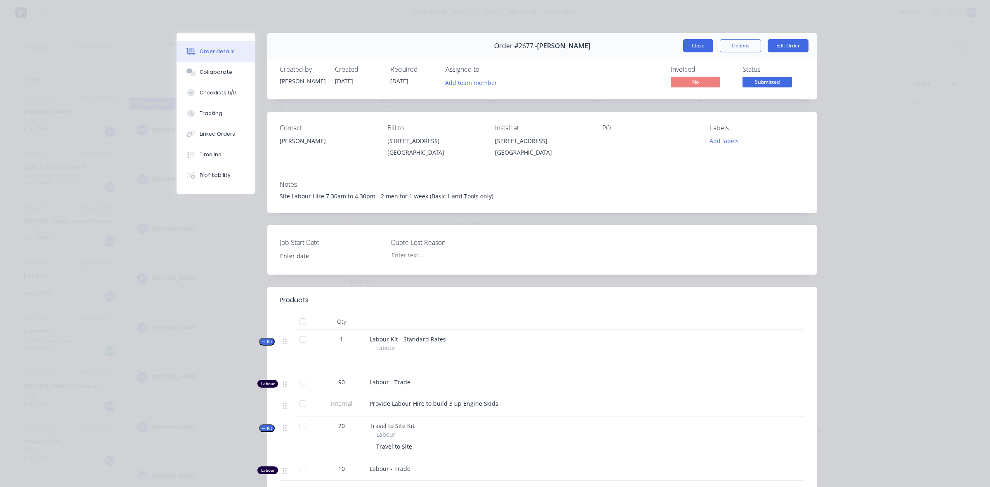
click at [697, 47] on button "Close" at bounding box center [698, 45] width 30 height 13
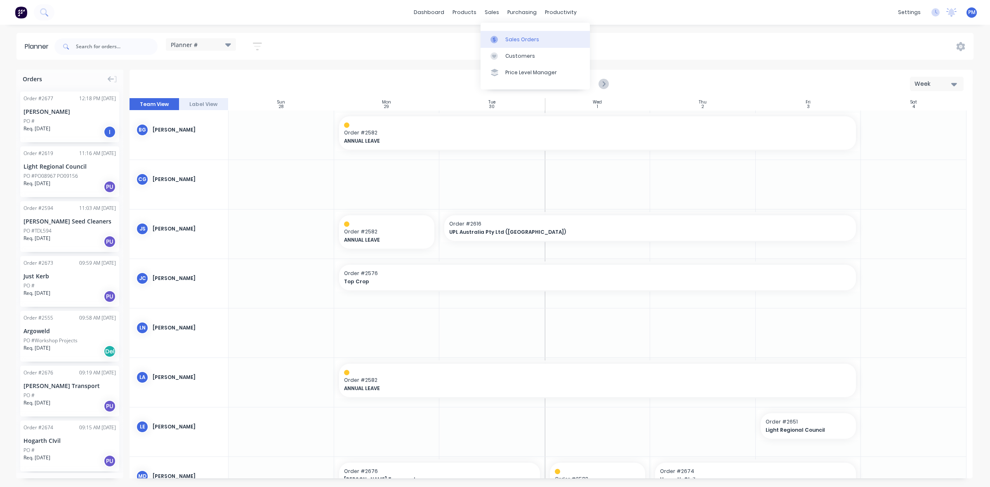
click at [509, 40] on div "Sales Orders" at bounding box center [522, 39] width 34 height 7
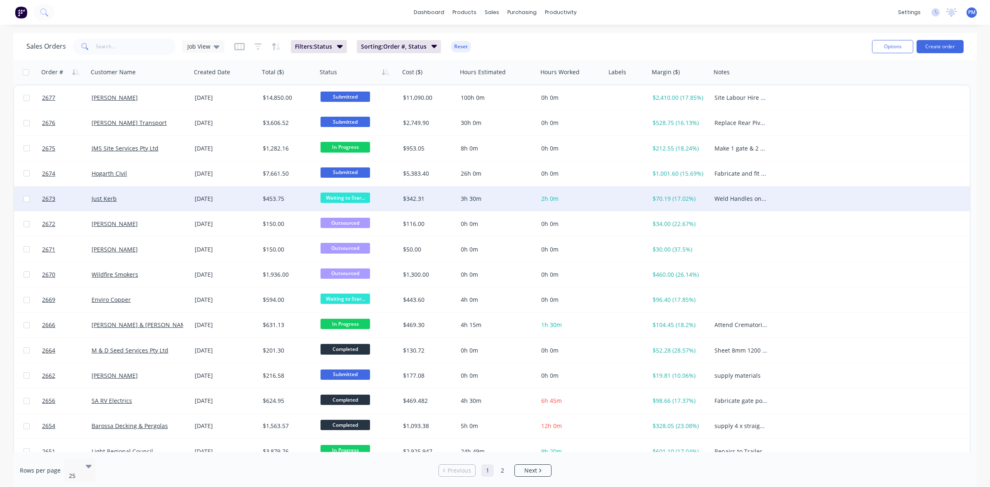
click at [163, 205] on div "Just Kerb" at bounding box center [139, 199] width 103 height 25
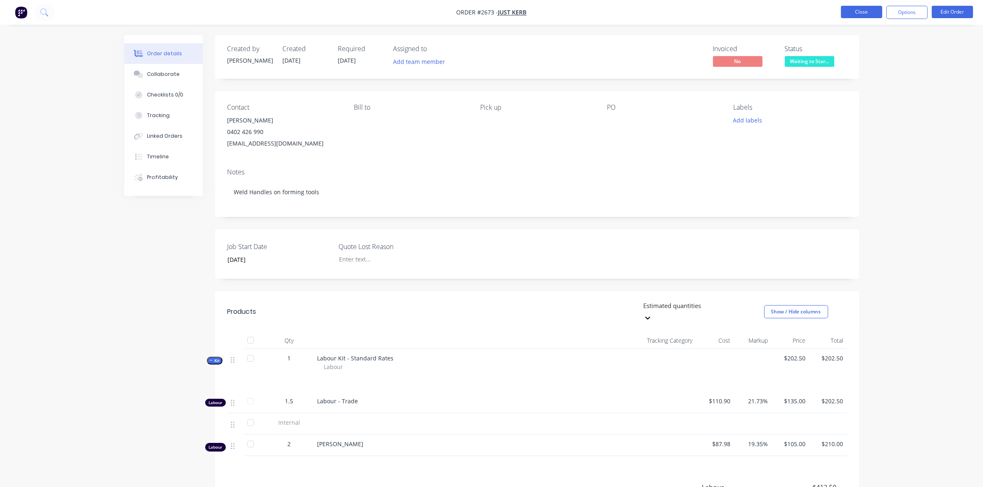
click at [867, 13] on button "Close" at bounding box center [861, 12] width 41 height 12
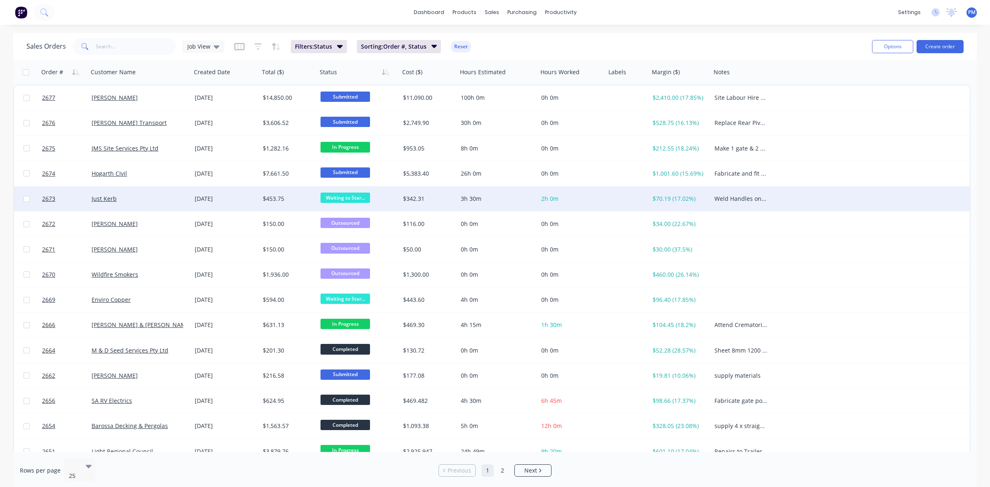
click at [160, 205] on div "Just Kerb" at bounding box center [139, 199] width 103 height 25
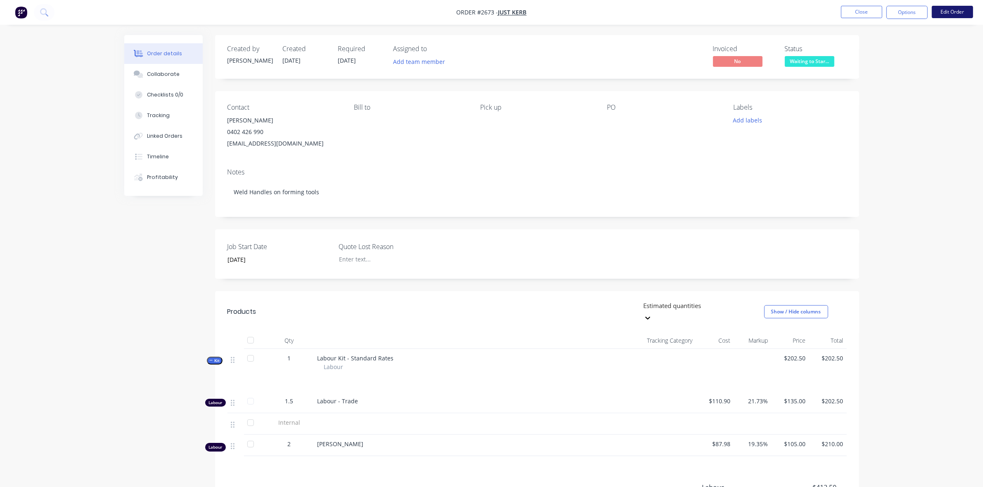
click at [956, 12] on button "Edit Order" at bounding box center [951, 12] width 41 height 12
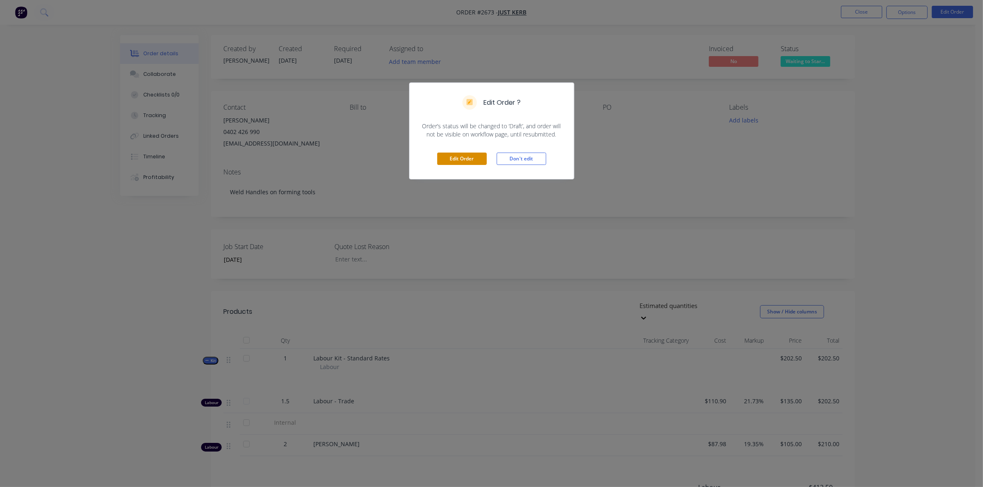
click at [471, 158] on button "Edit Order" at bounding box center [462, 159] width 50 height 12
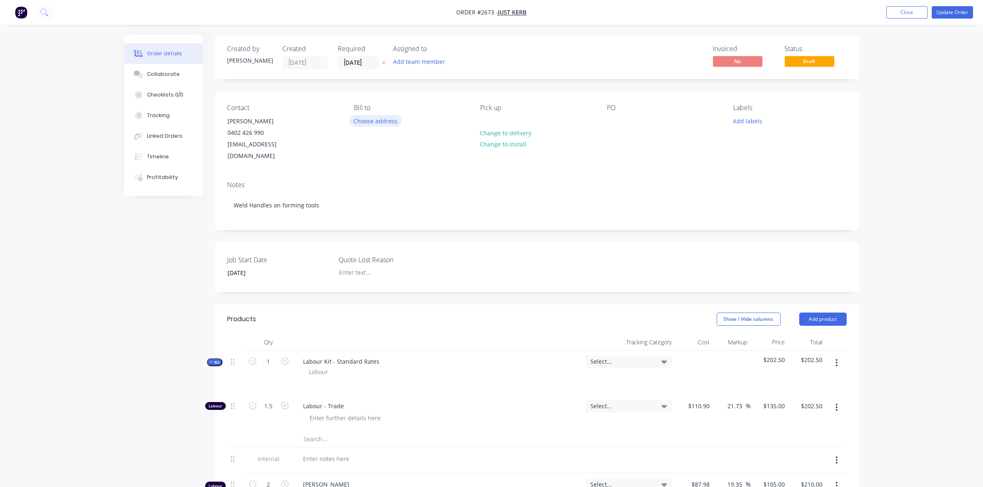
click at [378, 120] on button "Choose address" at bounding box center [375, 120] width 53 height 11
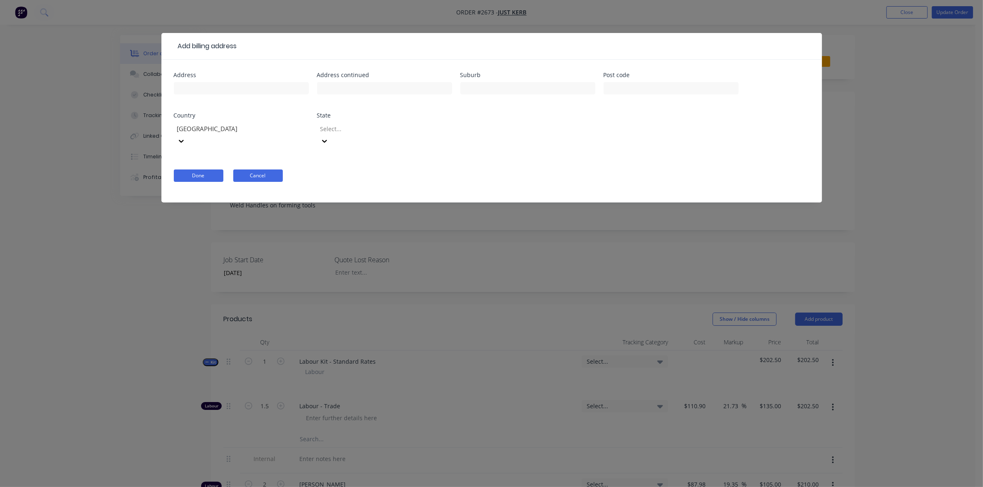
click at [253, 170] on button "Cancel" at bounding box center [258, 176] width 50 height 12
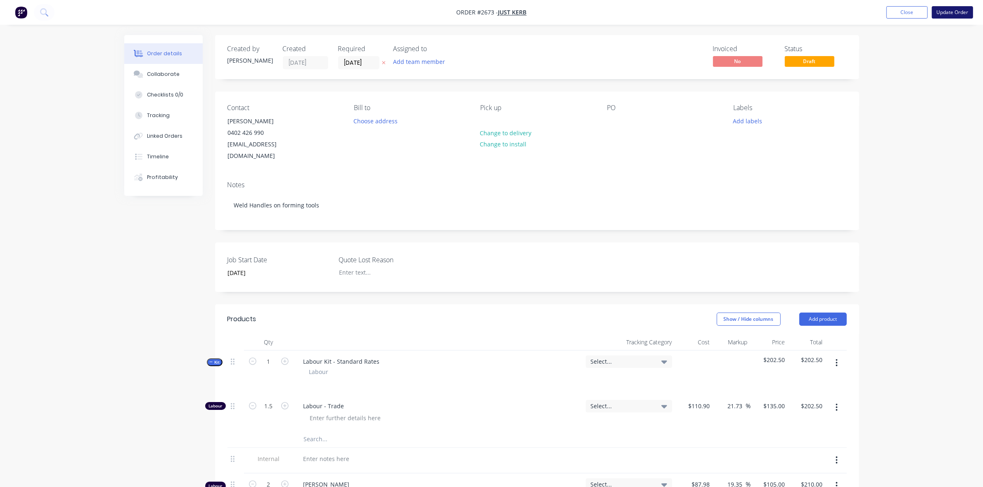
click at [952, 9] on button "Update Order" at bounding box center [951, 12] width 41 height 12
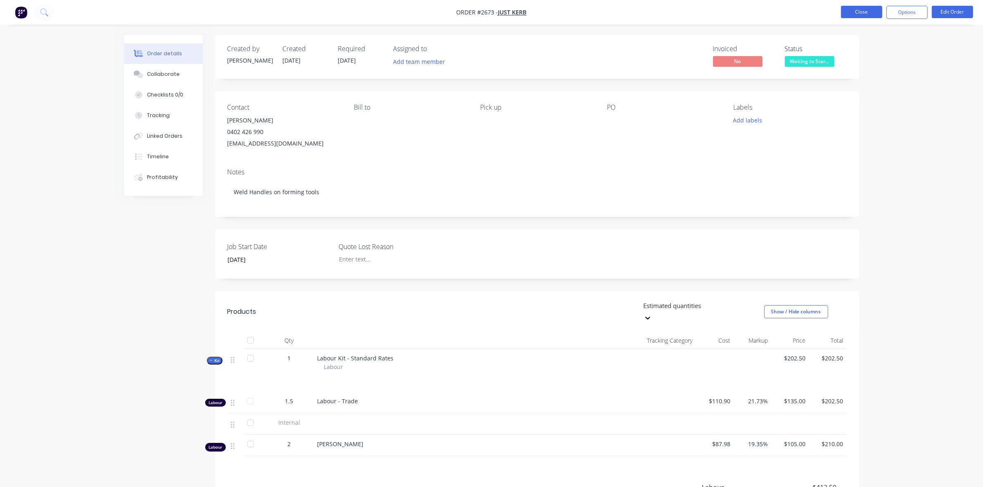
click at [863, 14] on button "Close" at bounding box center [861, 12] width 41 height 12
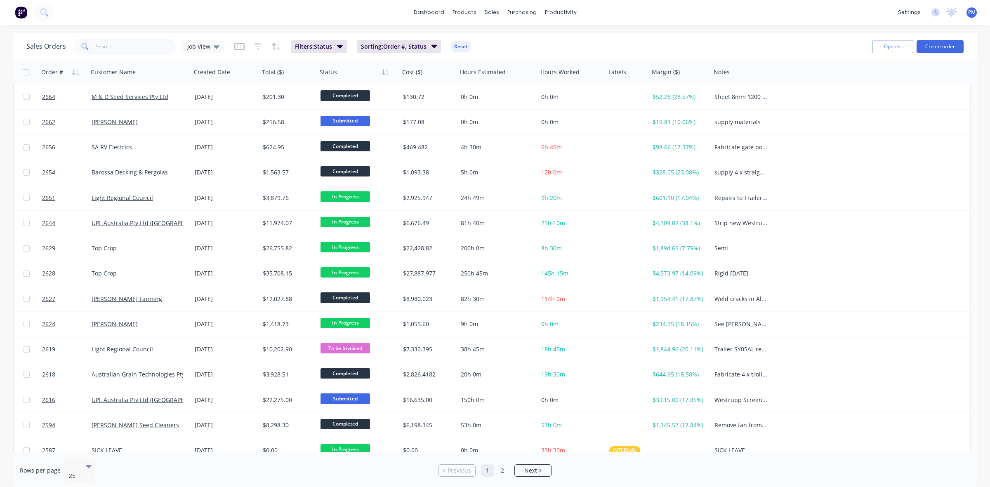
scroll to position [264, 0]
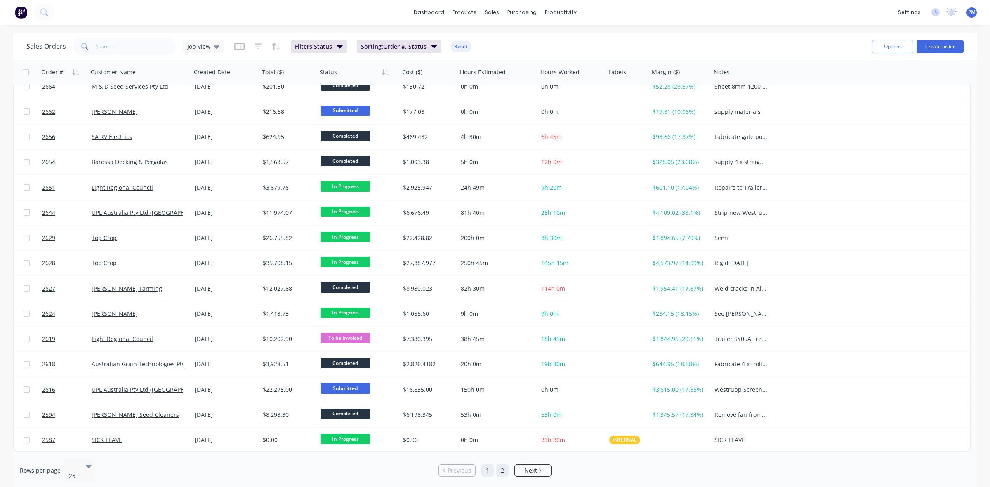
click at [503, 467] on link "2" at bounding box center [502, 471] width 12 height 12
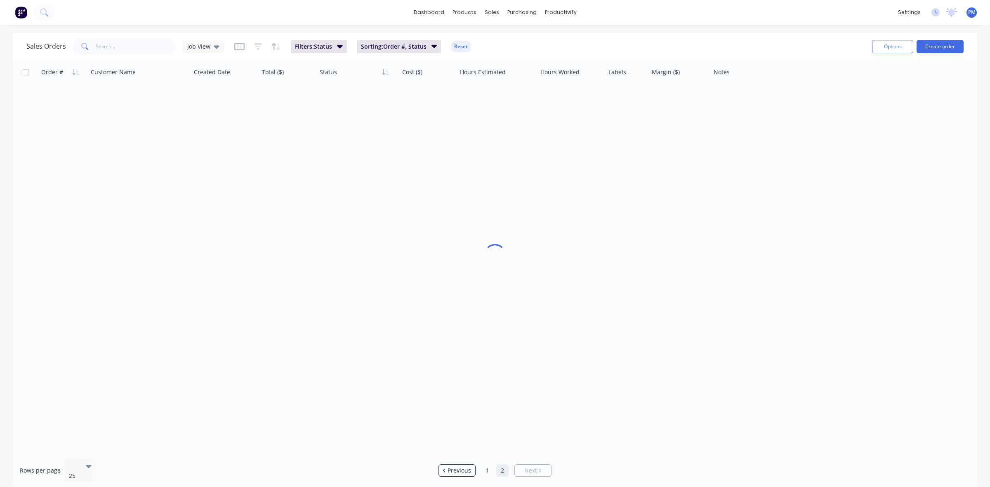
scroll to position [0, 0]
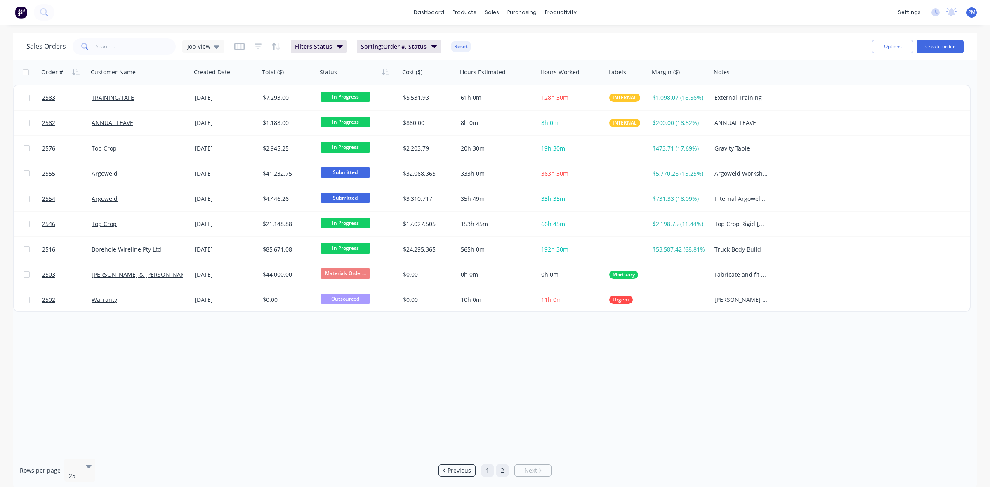
click at [485, 465] on link "1" at bounding box center [488, 471] width 12 height 12
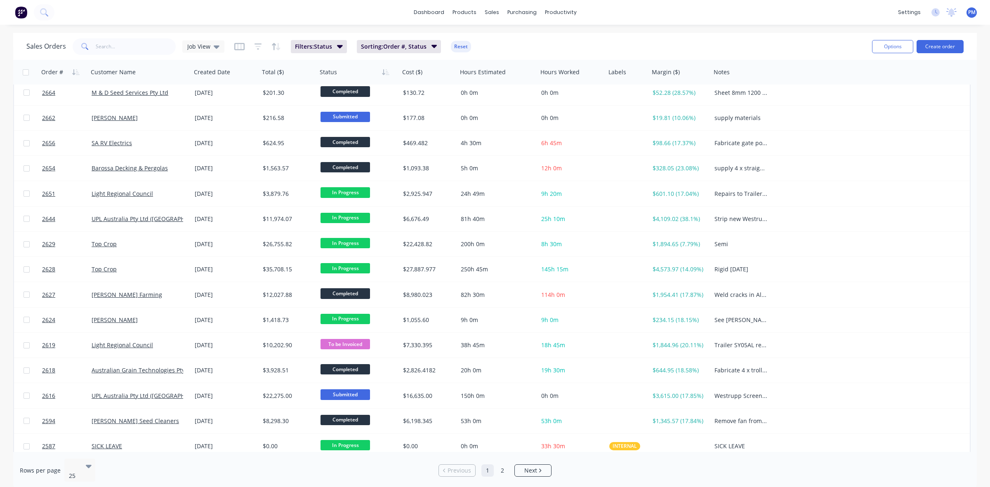
scroll to position [264, 0]
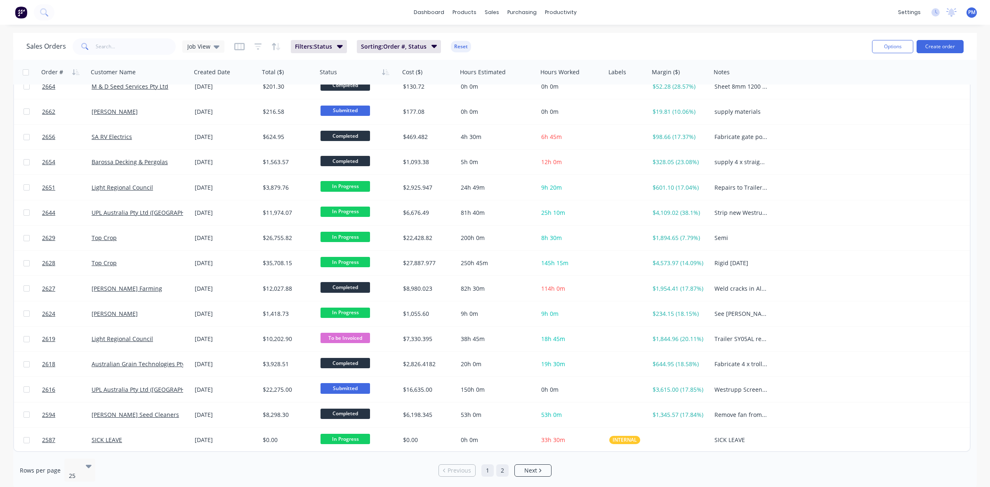
click at [503, 467] on link "2" at bounding box center [502, 471] width 12 height 12
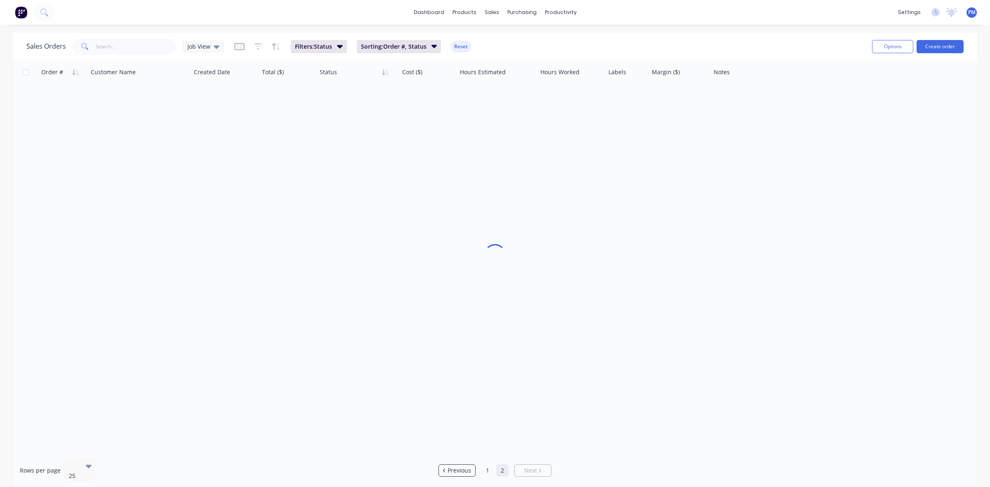
scroll to position [0, 0]
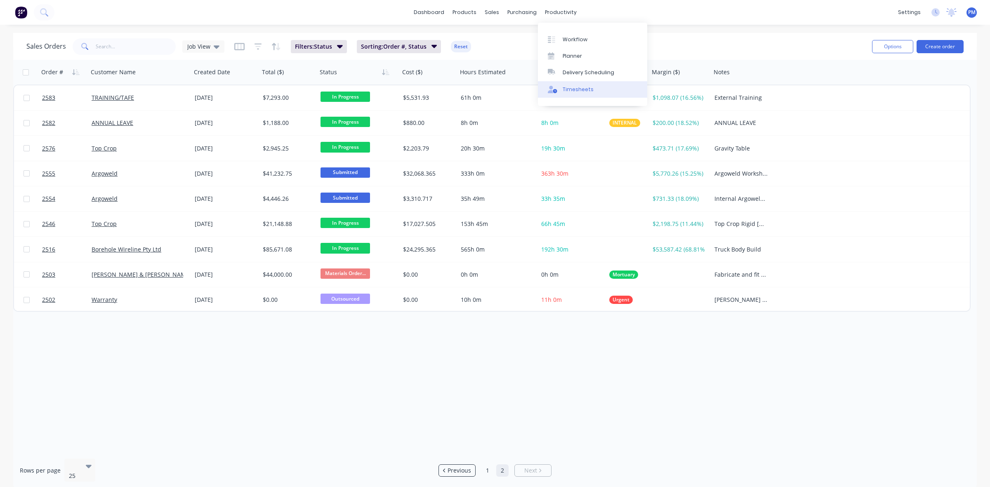
click at [567, 89] on div "Timesheets" at bounding box center [578, 89] width 31 height 7
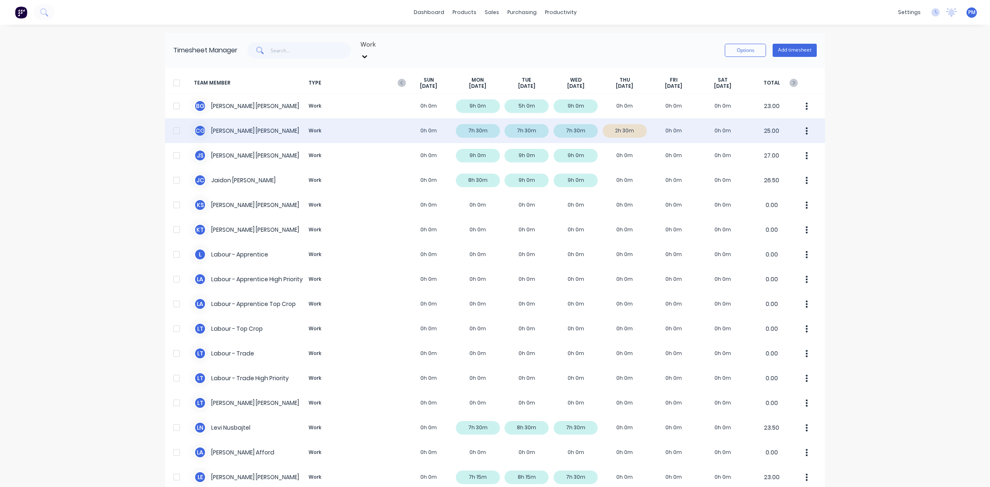
click at [633, 122] on div "C G Clayton Gilbert Work 0h 0m 7h 30m 7h 30m 7h 30m 2h 30m 0h 0m 0h 0m 25.00" at bounding box center [495, 130] width 660 height 25
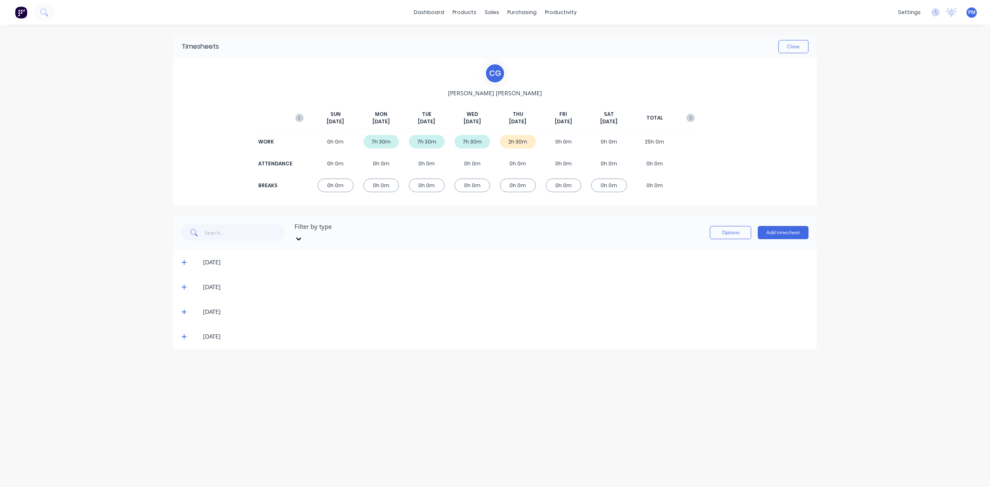
click at [184, 335] on icon at bounding box center [184, 337] width 5 height 5
click at [789, 50] on button "Close" at bounding box center [794, 46] width 30 height 13
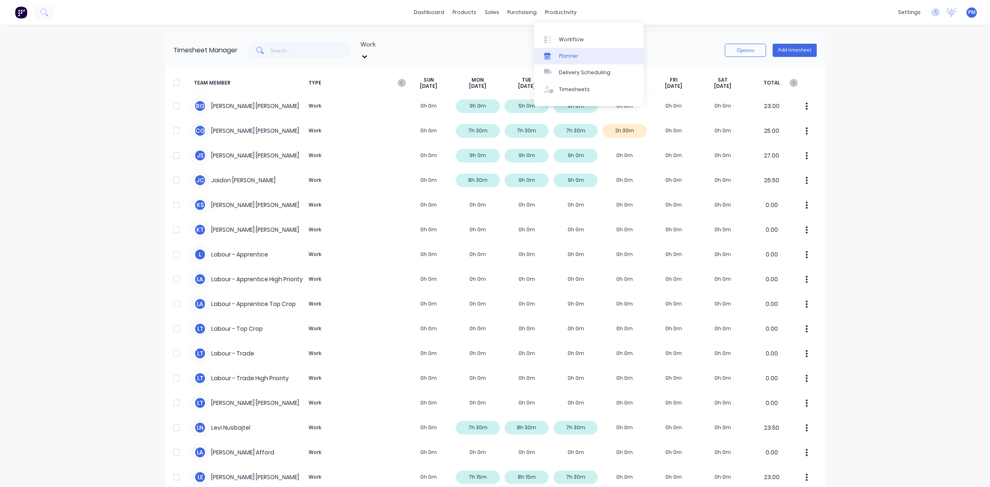
click at [570, 56] on div "Planner" at bounding box center [568, 55] width 19 height 7
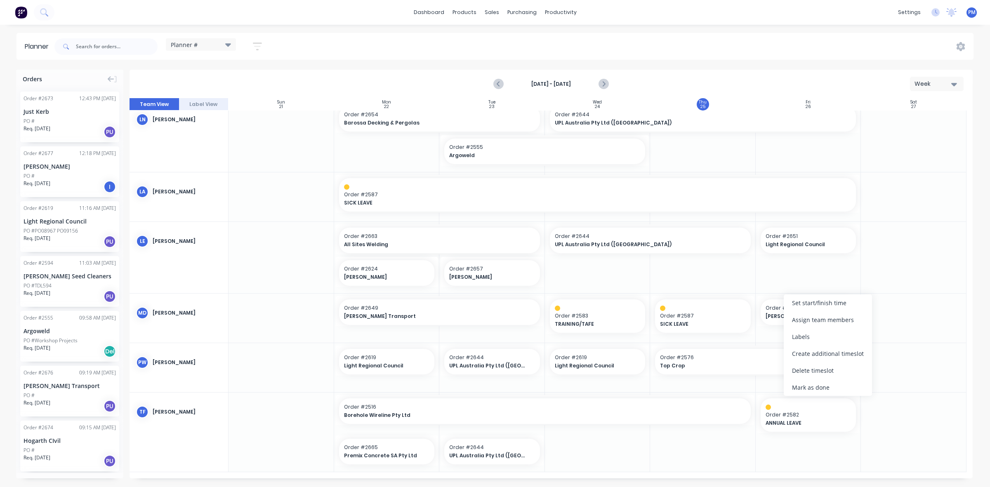
scroll to position [342, 0]
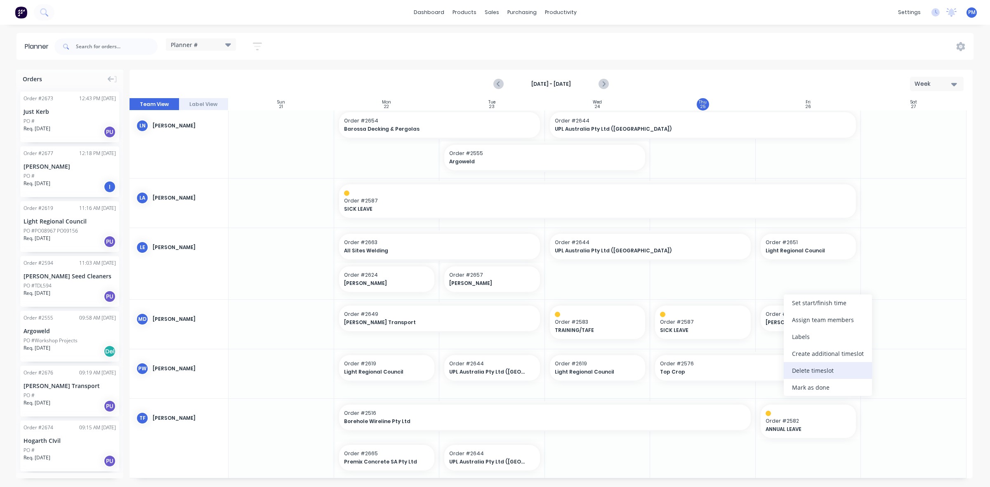
click at [812, 370] on div "Delete timeslot" at bounding box center [828, 370] width 88 height 17
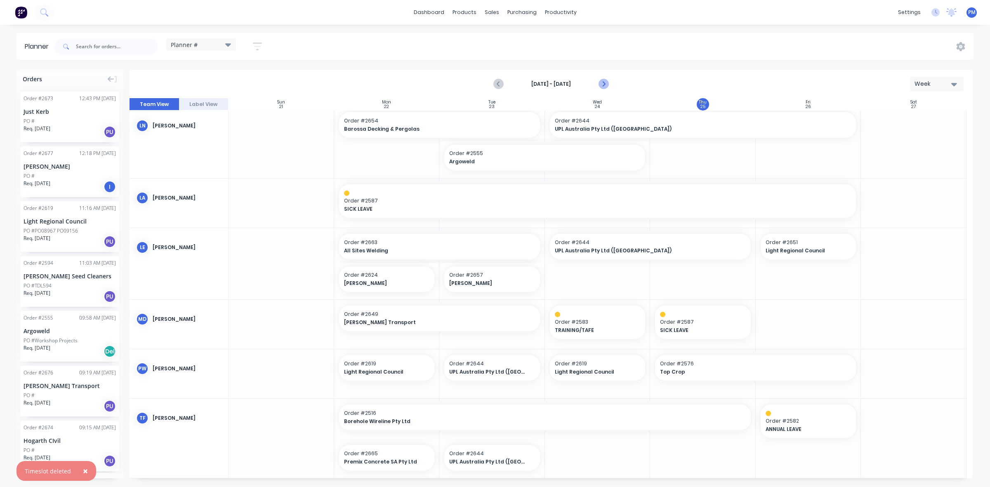
click at [606, 84] on icon "Next page" at bounding box center [603, 84] width 10 height 10
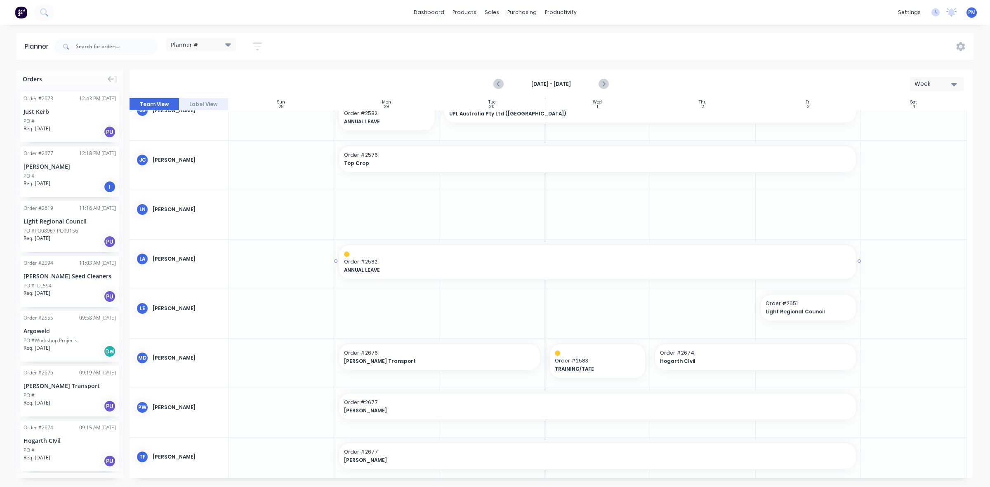
scroll to position [133, 0]
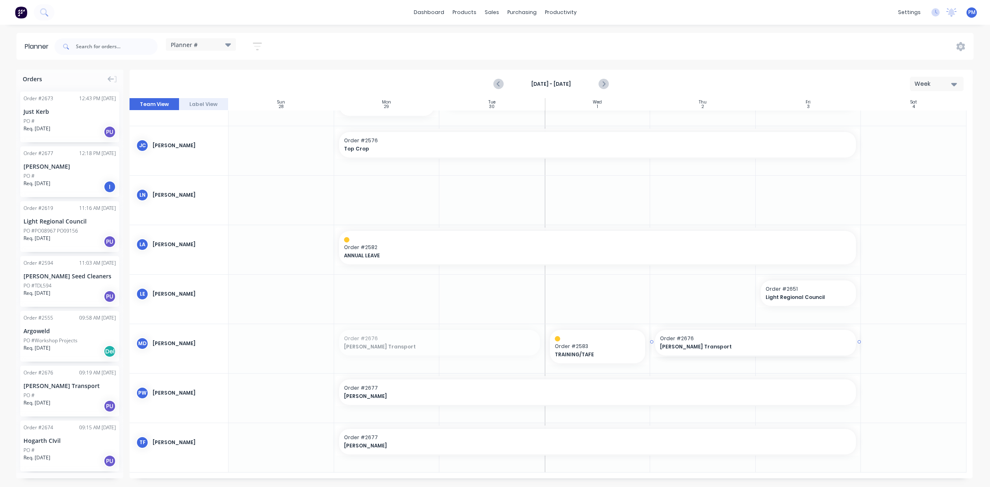
drag, startPoint x: 404, startPoint y: 335, endPoint x: 680, endPoint y: 369, distance: 277.3
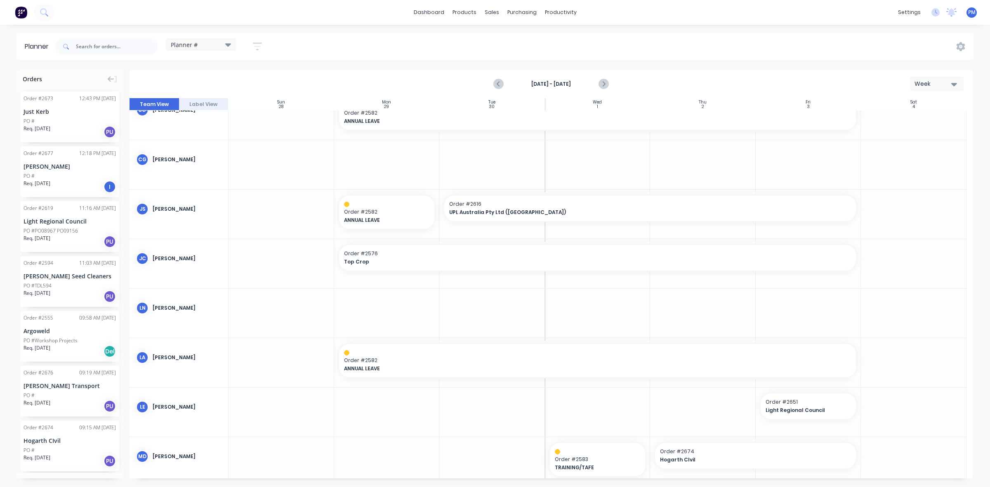
scroll to position [0, 0]
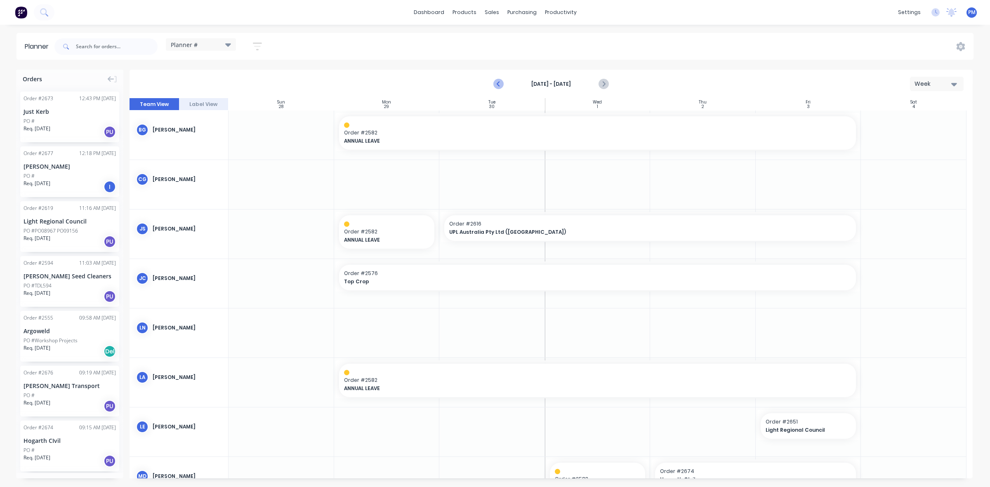
click at [500, 85] on icon "Previous page" at bounding box center [499, 84] width 10 height 10
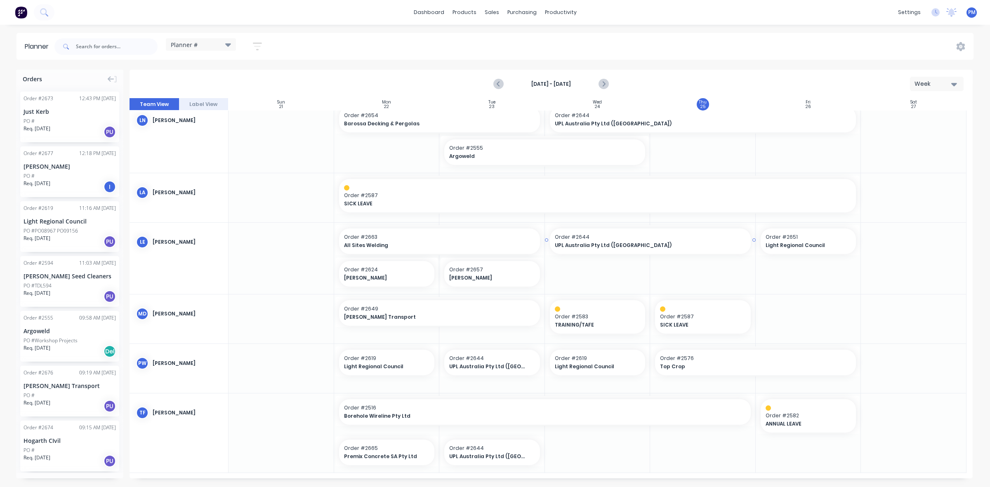
scroll to position [349, 0]
drag, startPoint x: 857, startPoint y: 361, endPoint x: 751, endPoint y: 357, distance: 105.7
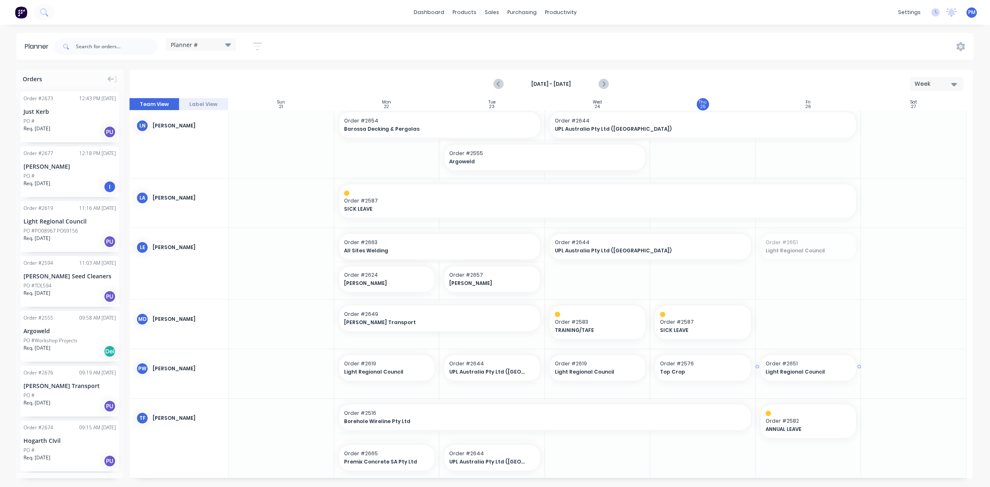
drag, startPoint x: 794, startPoint y: 244, endPoint x: 799, endPoint y: 374, distance: 130.1
drag, startPoint x: 750, startPoint y: 245, endPoint x: 826, endPoint y: 246, distance: 76.3
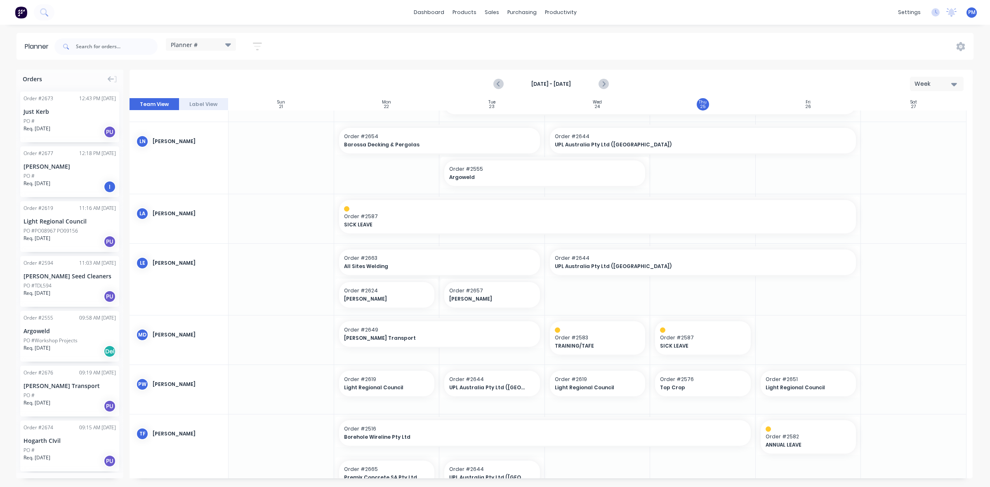
scroll to position [349, 0]
